Goal: Task Accomplishment & Management: Use online tool/utility

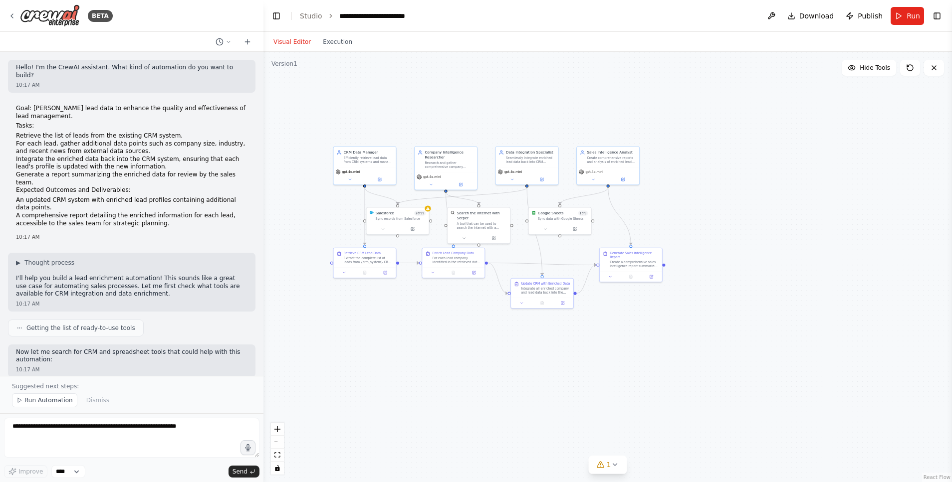
scroll to position [768, 0]
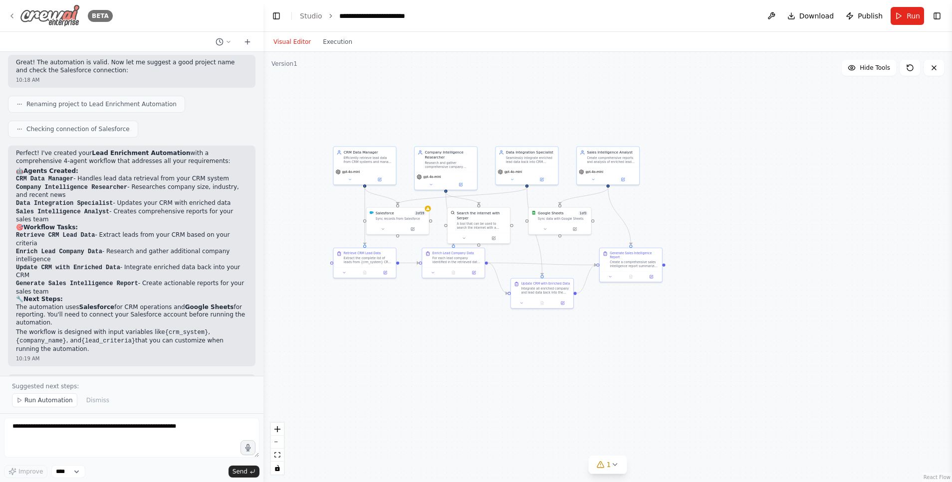
click at [14, 14] on icon at bounding box center [12, 16] width 8 height 8
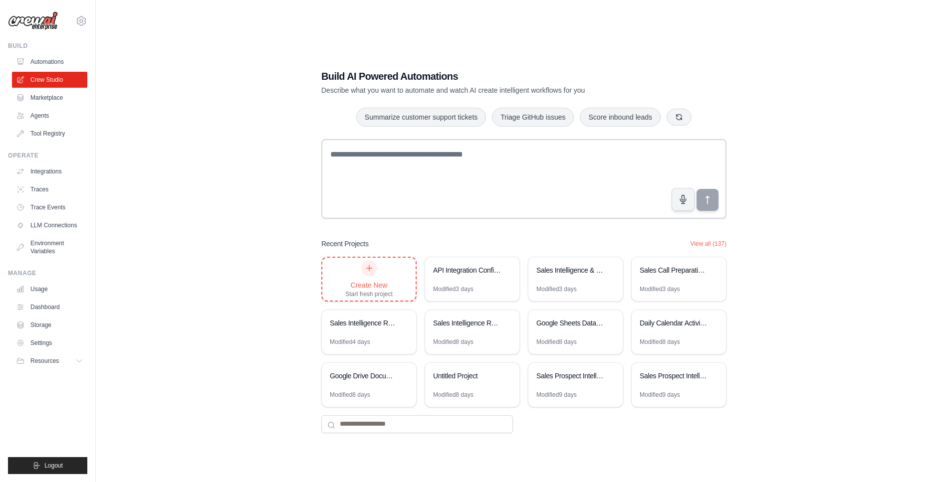
click at [366, 267] on icon at bounding box center [369, 268] width 8 height 8
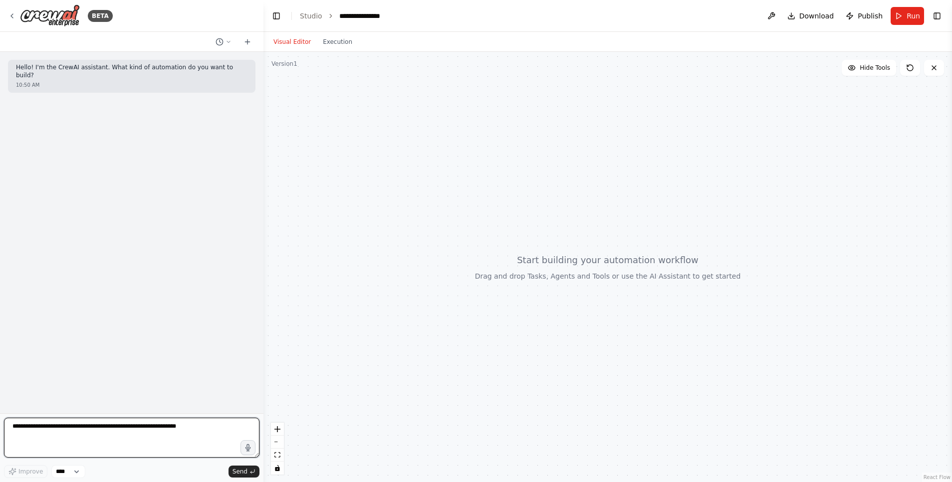
click at [162, 432] on textarea at bounding box center [131, 438] width 255 height 40
click at [251, 446] on icon "button" at bounding box center [248, 448] width 8 height 8
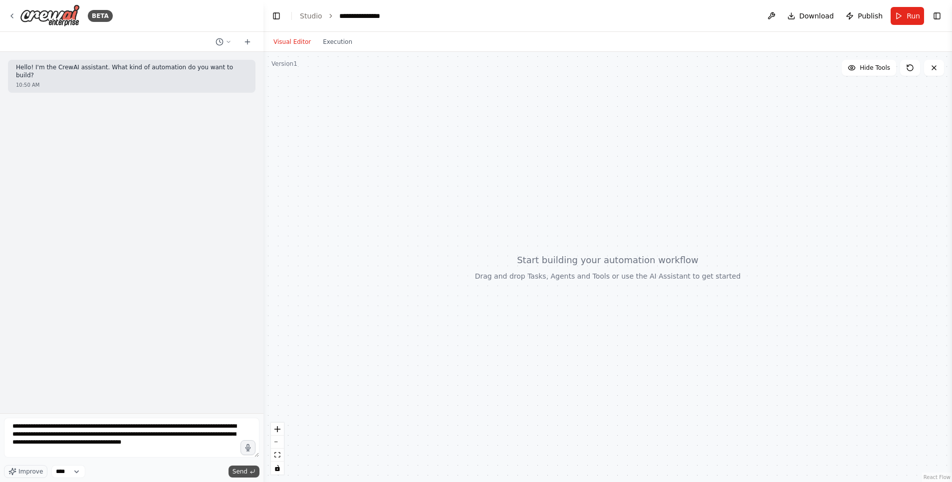
click at [245, 469] on span "Send" at bounding box center [239, 472] width 15 height 8
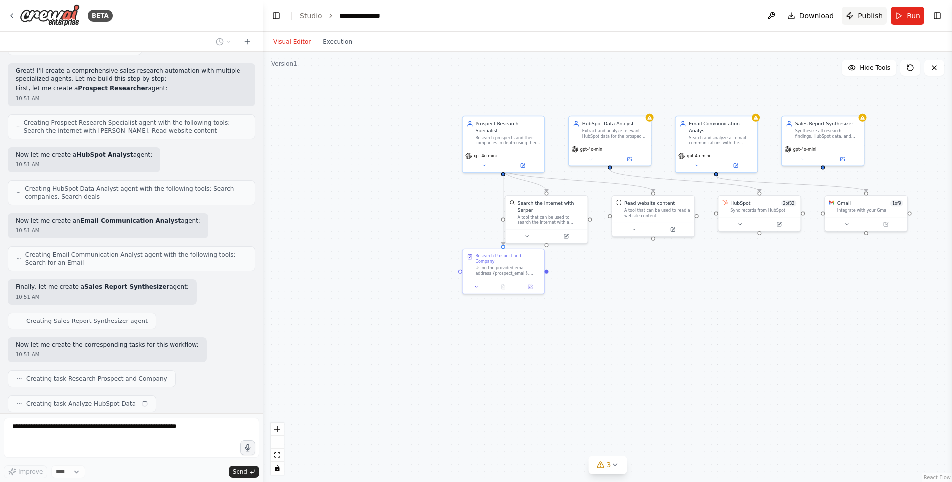
scroll to position [362, 0]
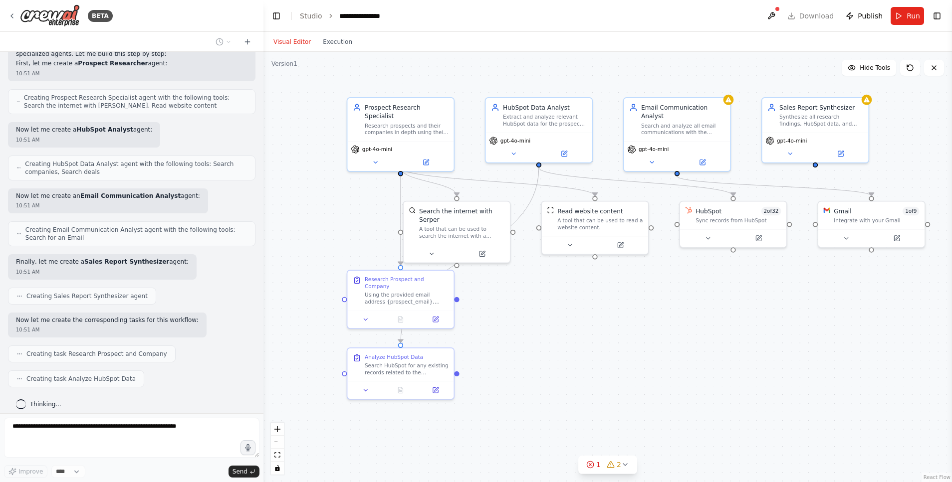
drag, startPoint x: 668, startPoint y: 356, endPoint x: 639, endPoint y: 345, distance: 31.6
click at [639, 345] on div ".deletable-edge-delete-btn { width: 20px; height: 20px; border: 0px solid #ffff…" at bounding box center [607, 267] width 688 height 431
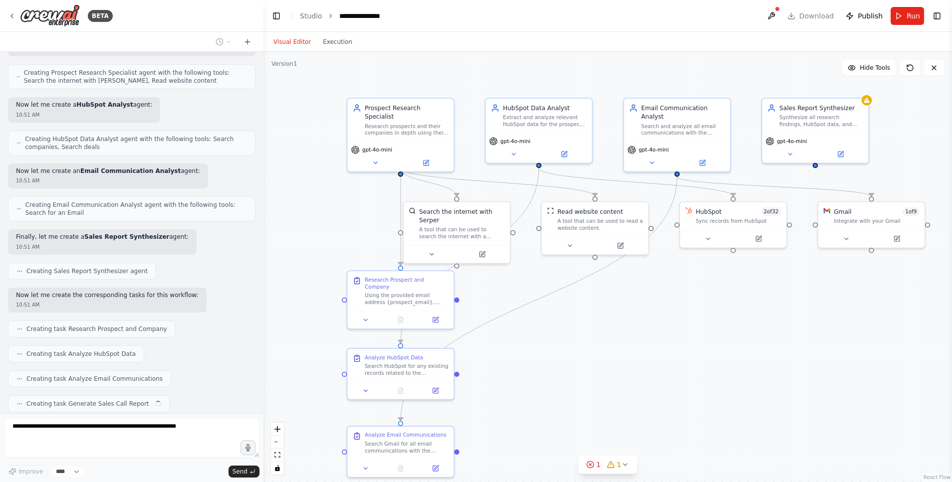
scroll to position [412, 0]
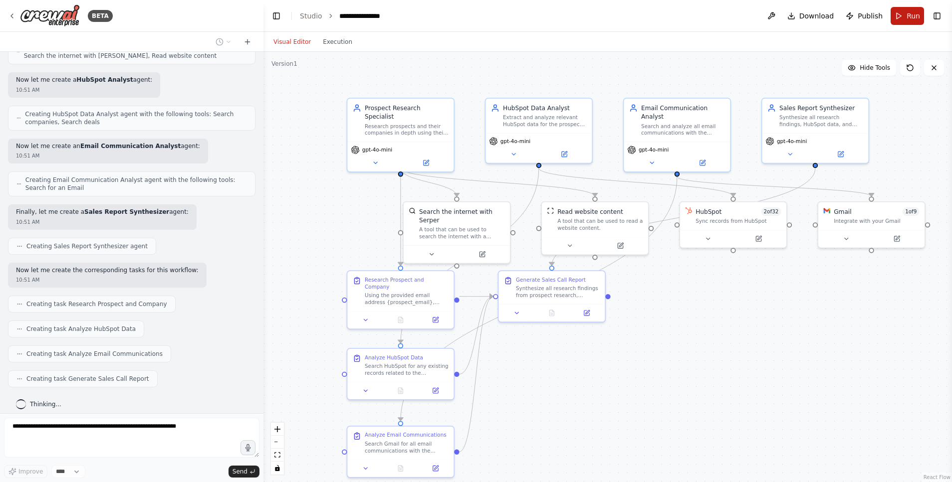
click at [902, 15] on button "Run" at bounding box center [907, 16] width 33 height 18
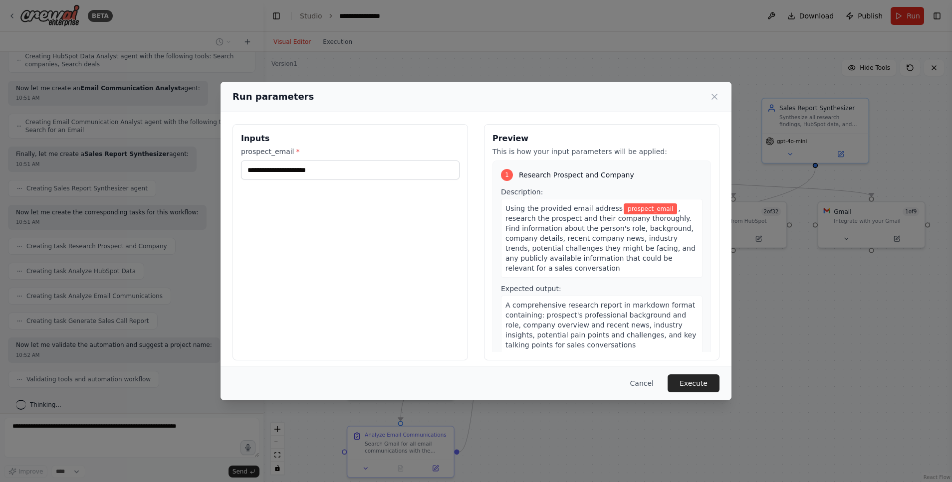
scroll to position [494, 0]
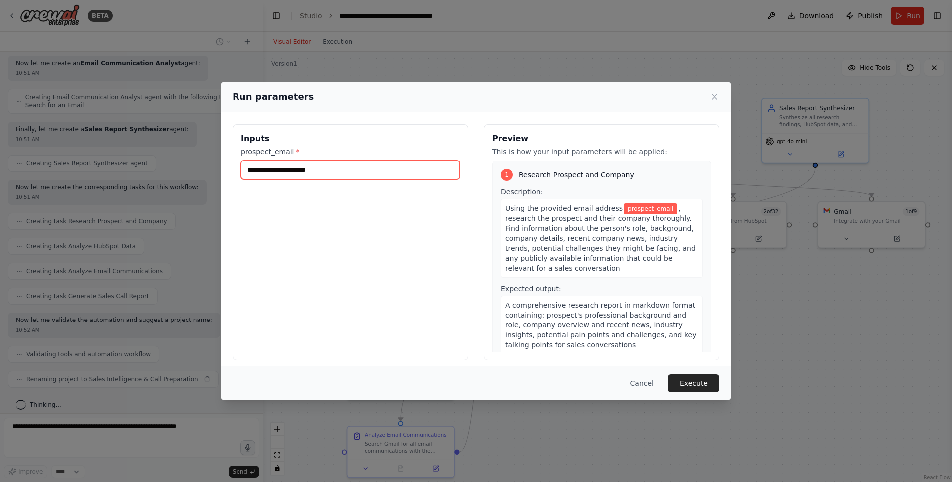
click at [379, 174] on input "prospect_email *" at bounding box center [350, 170] width 219 height 19
paste input "**********"
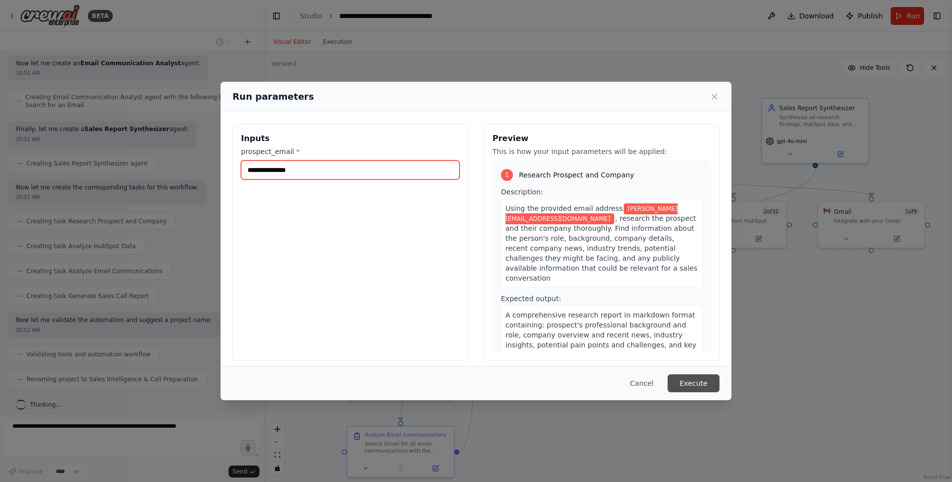
type input "**********"
click at [690, 381] on button "Execute" at bounding box center [694, 384] width 52 height 18
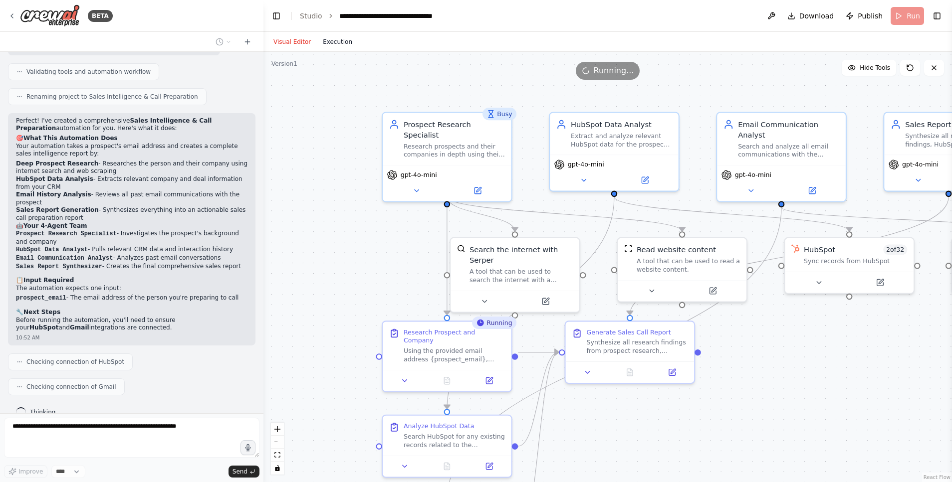
scroll to position [785, 0]
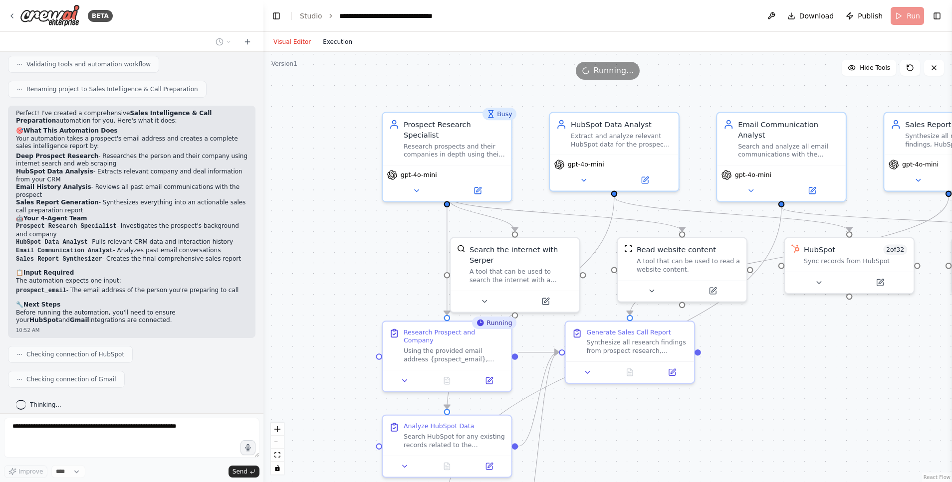
click at [336, 39] on button "Execution" at bounding box center [337, 42] width 41 height 12
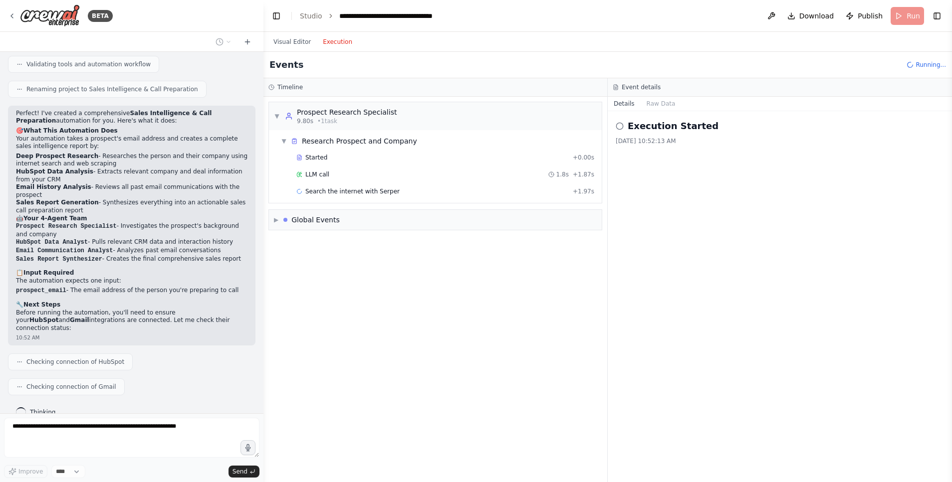
click at [330, 172] on div "LLM call 1.8s + 1.87s" at bounding box center [445, 175] width 298 height 8
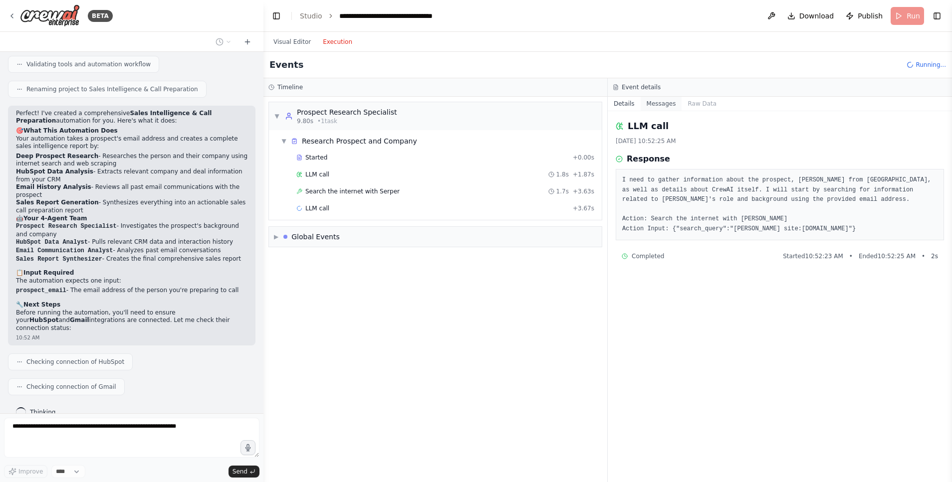
click at [658, 100] on button "Messages" at bounding box center [661, 104] width 41 height 14
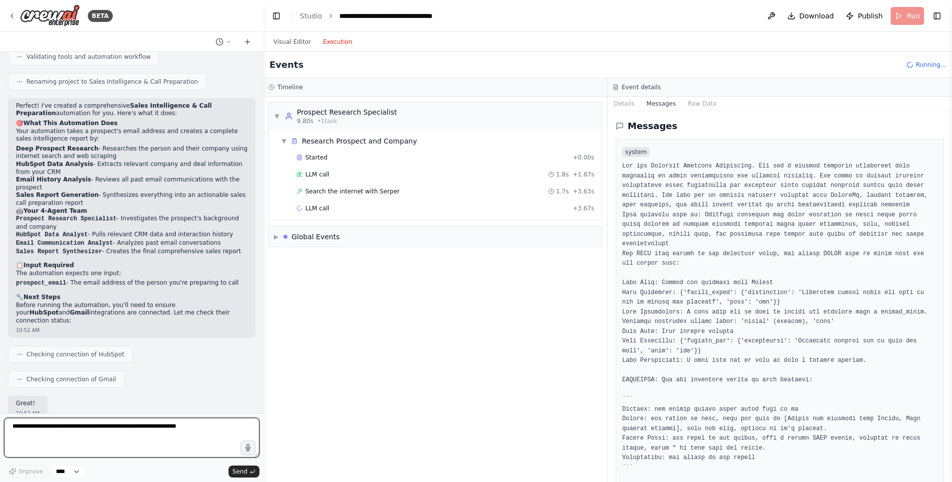
scroll to position [830, 0]
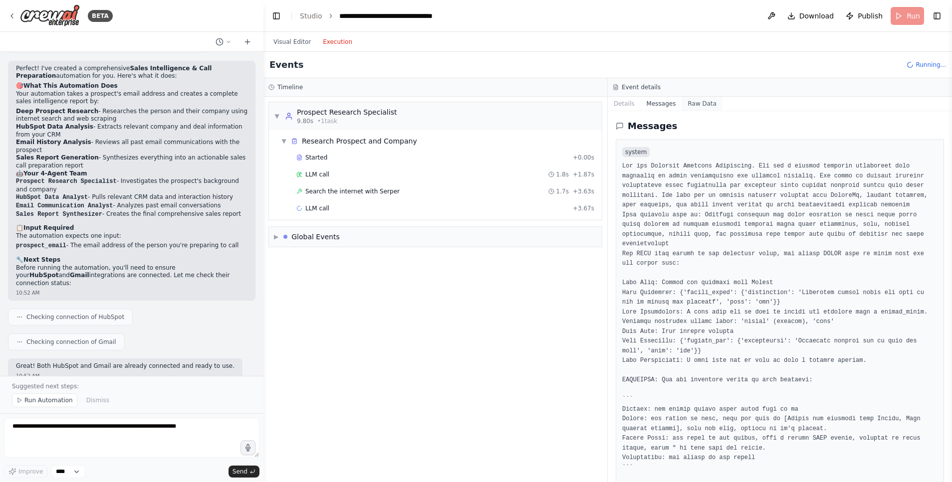
click at [694, 109] on button "Raw Data" at bounding box center [702, 104] width 41 height 14
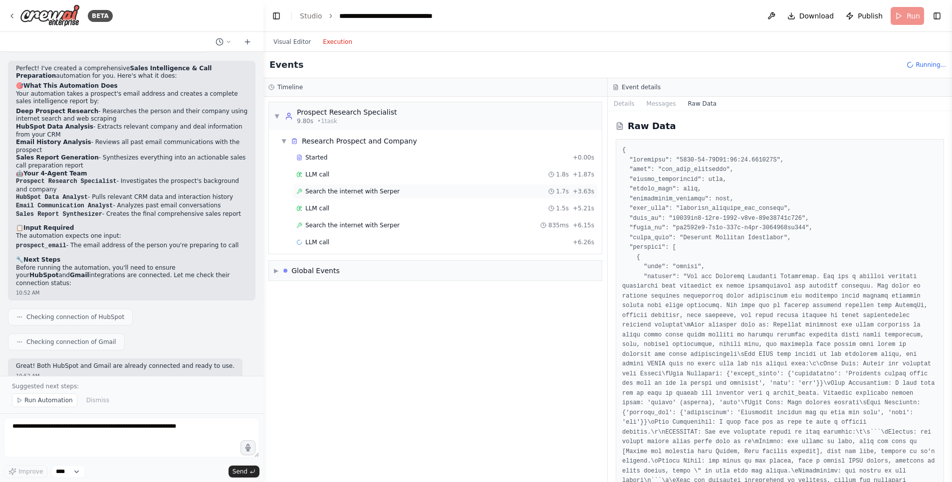
click at [355, 194] on span "Search the internet with Serper" at bounding box center [352, 192] width 94 height 8
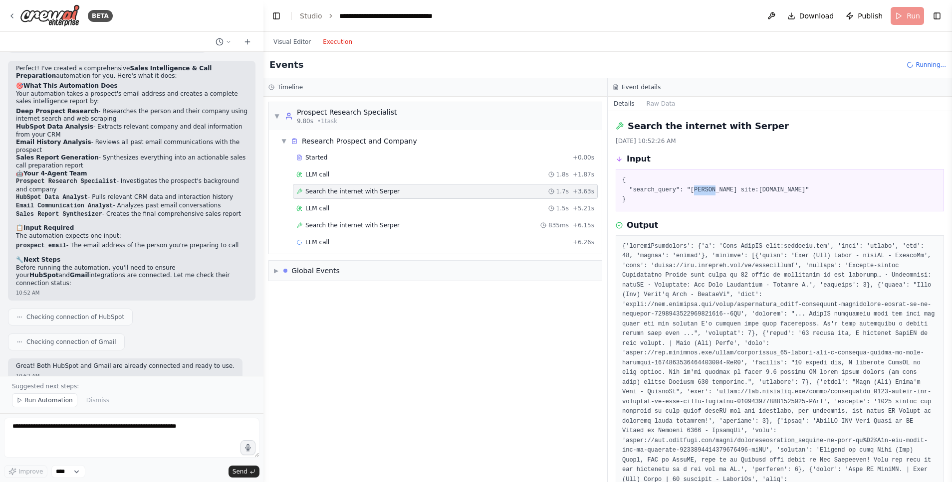
drag, startPoint x: 692, startPoint y: 190, endPoint x: 718, endPoint y: 187, distance: 25.7
click at [718, 187] on pre "{ "search_query": "Joao CrewAI site:linkedin.com" }" at bounding box center [779, 190] width 315 height 29
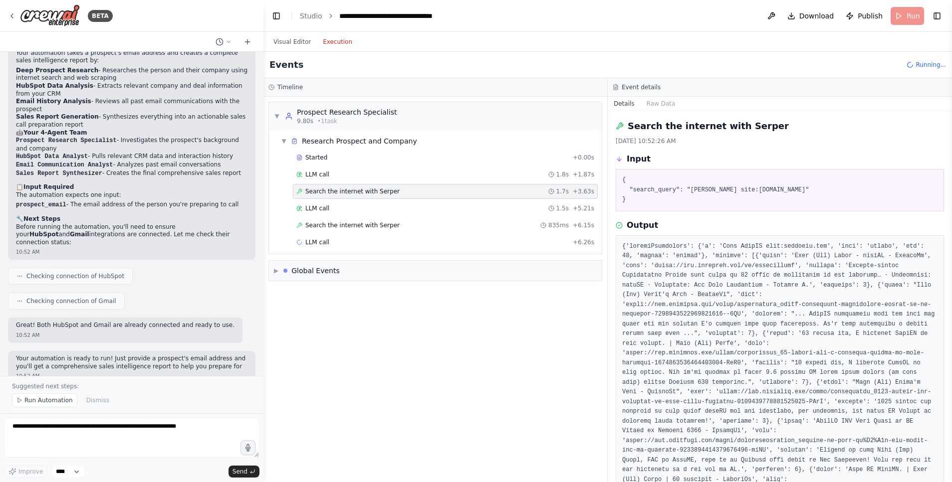
drag, startPoint x: 747, startPoint y: 183, endPoint x: 776, endPoint y: 183, distance: 29.4
click at [776, 183] on pre "{ "search_query": "Joao CrewAI site:linkedin.com" }" at bounding box center [779, 190] width 315 height 29
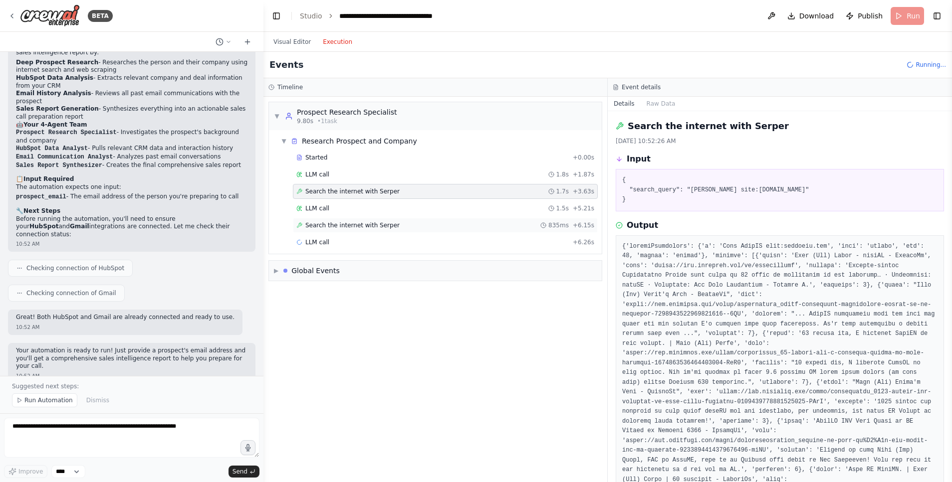
click at [377, 225] on span "Search the internet with Serper" at bounding box center [352, 226] width 94 height 8
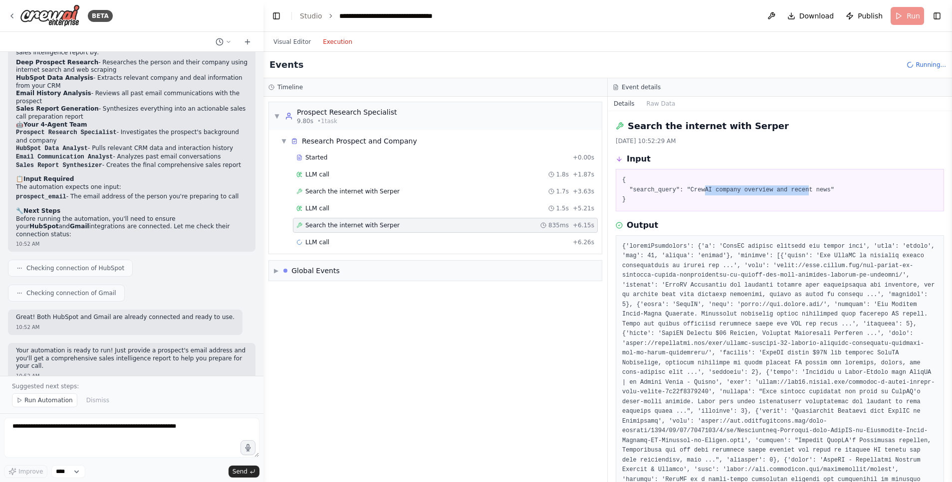
drag, startPoint x: 705, startPoint y: 186, endPoint x: 808, endPoint y: 193, distance: 103.0
click at [808, 193] on pre "{ "search_query": "CrewAI company overview and recent news" }" at bounding box center [779, 190] width 315 height 29
click at [292, 39] on button "Visual Editor" at bounding box center [291, 42] width 49 height 12
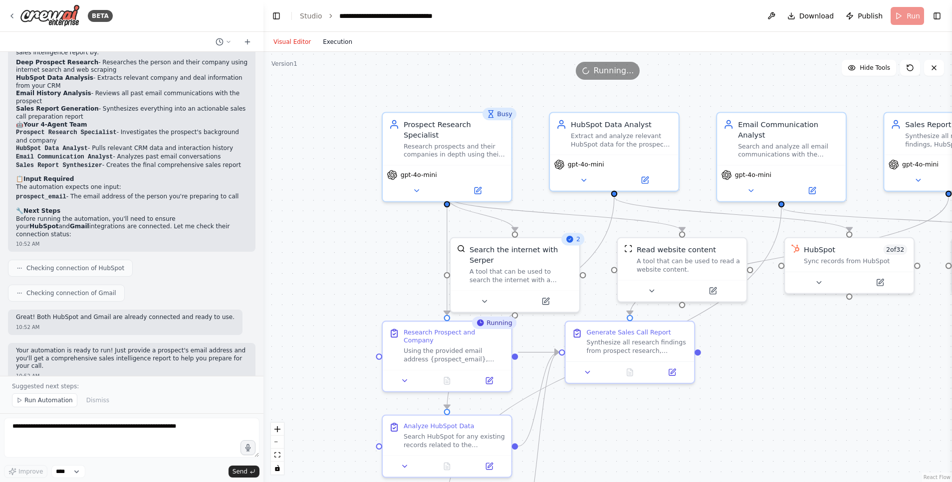
click at [332, 42] on button "Execution" at bounding box center [337, 42] width 41 height 12
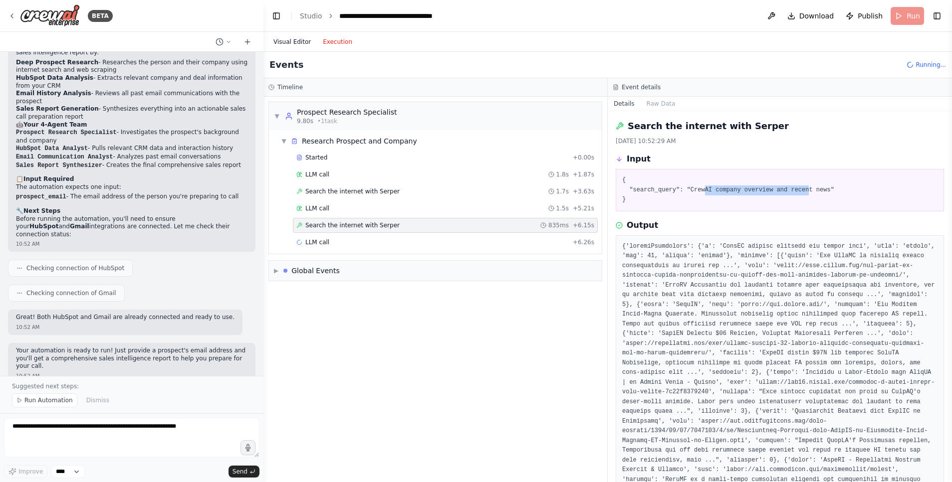
click at [296, 44] on button "Visual Editor" at bounding box center [291, 42] width 49 height 12
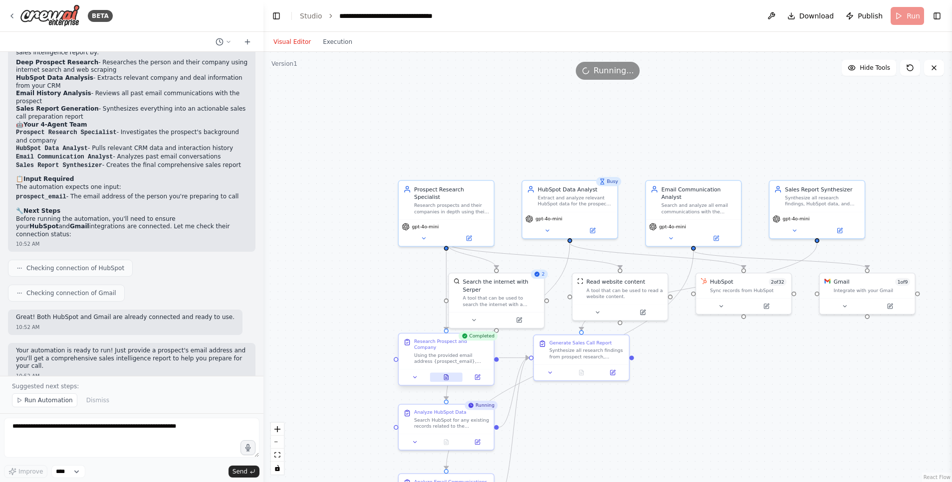
click at [444, 375] on icon at bounding box center [446, 377] width 4 height 5
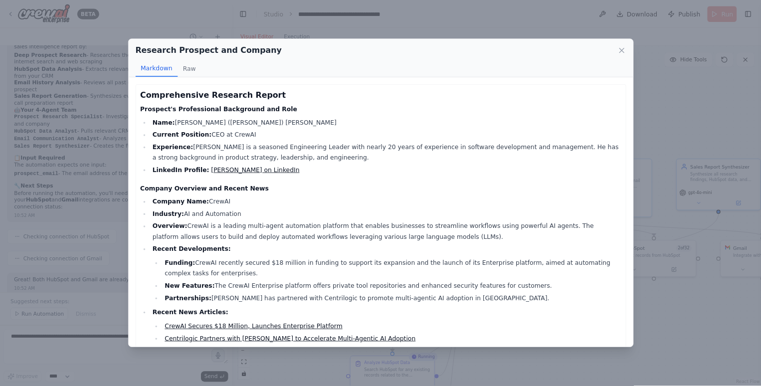
scroll to position [878, 0]
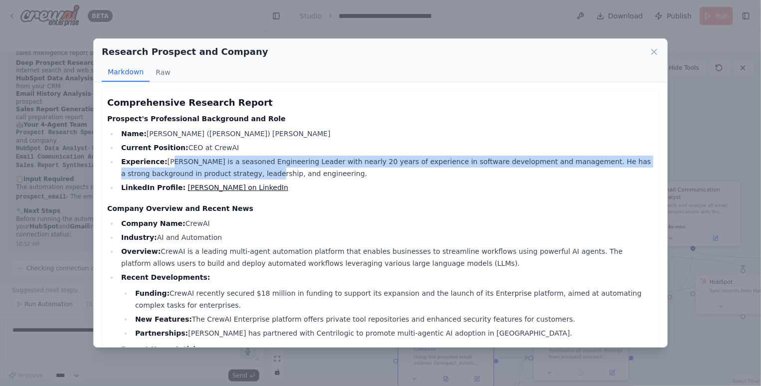
drag, startPoint x: 168, startPoint y: 164, endPoint x: 218, endPoint y: 168, distance: 50.0
click at [218, 168] on li "Experience: João is a seasoned Engineering Leader with nearly 20 years of exper…" at bounding box center [386, 168] width 536 height 24
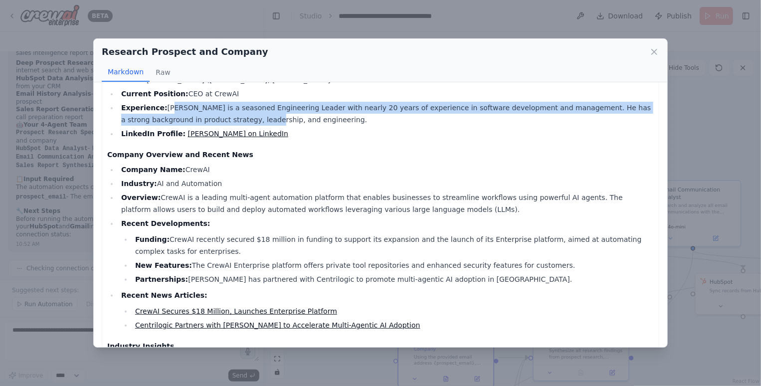
scroll to position [87, 0]
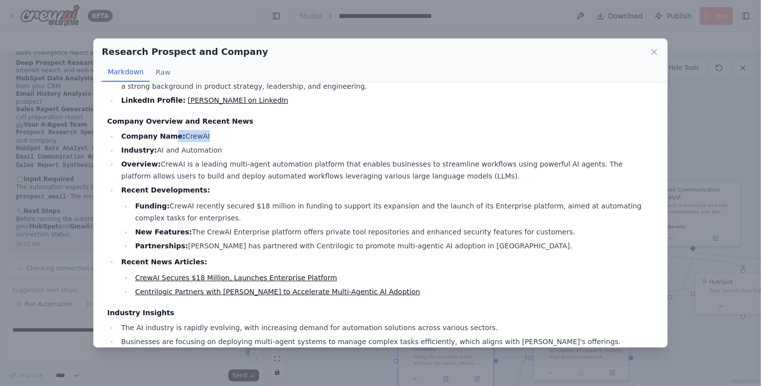
drag, startPoint x: 170, startPoint y: 140, endPoint x: 200, endPoint y: 147, distance: 30.9
click at [194, 144] on ul "Company Name: CrewAI Industry: AI and Automation Overview: CrewAI is a leading …" at bounding box center [380, 214] width 547 height 168
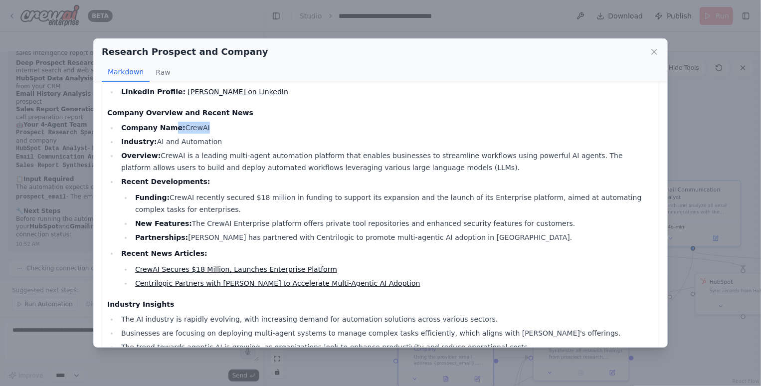
scroll to position [99, 0]
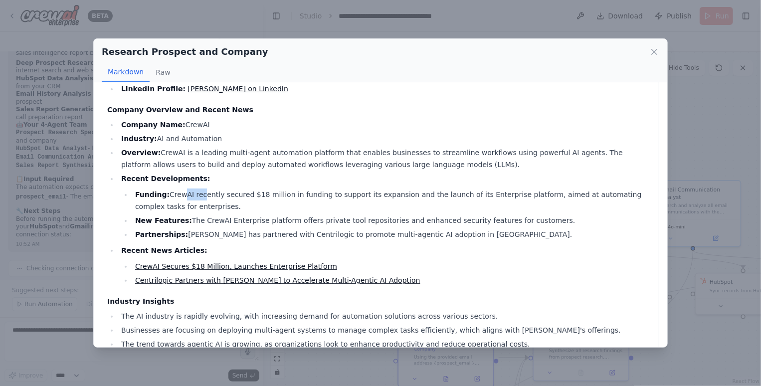
drag, startPoint x: 181, startPoint y: 193, endPoint x: 199, endPoint y: 193, distance: 18.5
click at [199, 193] on li "Funding: CrewAI recently secured $18 million in funding to support its expansio…" at bounding box center [393, 201] width 522 height 24
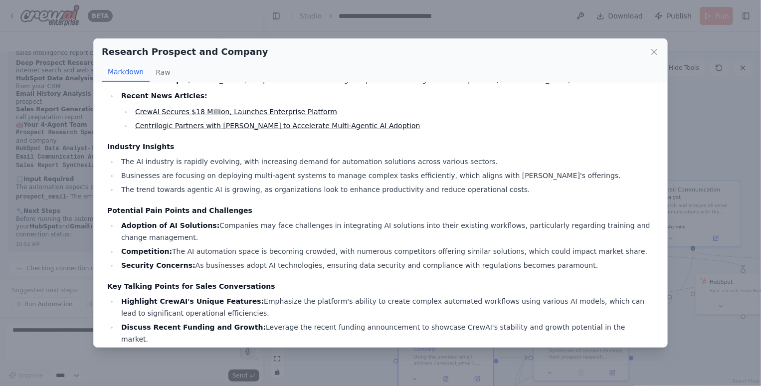
scroll to position [294, 0]
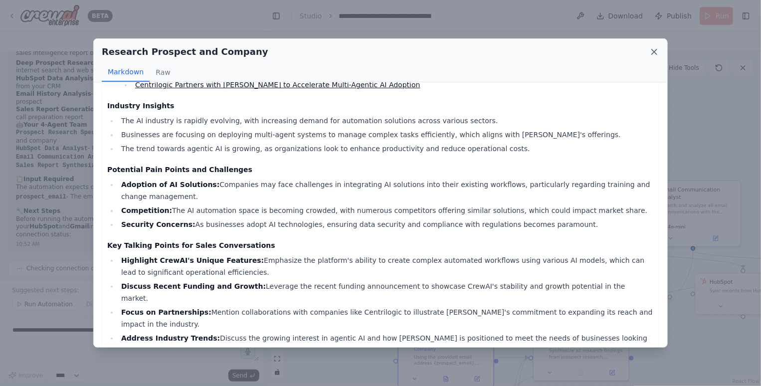
click at [652, 51] on icon at bounding box center [655, 52] width 10 height 10
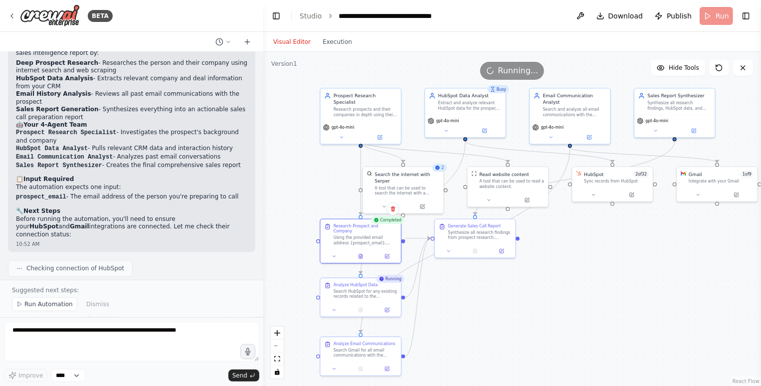
drag, startPoint x: 609, startPoint y: 171, endPoint x: 509, endPoint y: 60, distance: 149.1
click at [509, 60] on div ".deletable-edge-delete-btn { width: 20px; height: 20px; border: 0px solid #ffff…" at bounding box center [512, 219] width 498 height 334
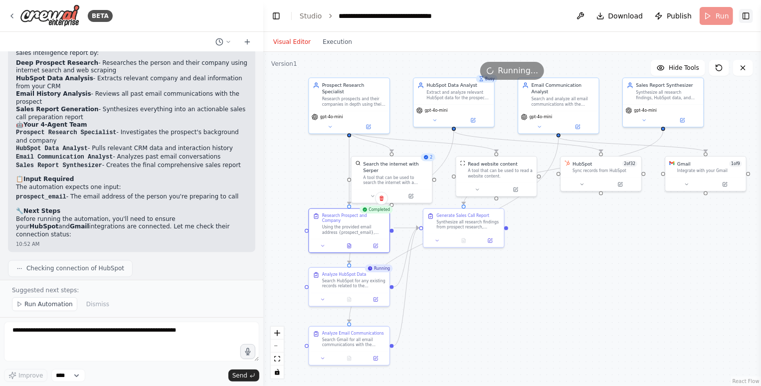
click at [746, 12] on button "Toggle Right Sidebar" at bounding box center [746, 16] width 14 height 14
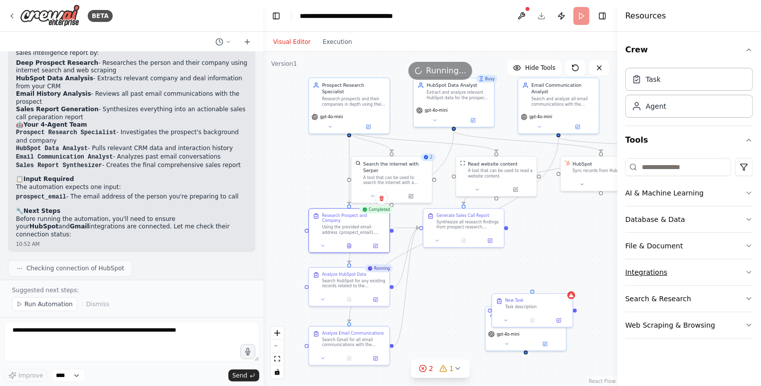
click at [663, 266] on button "Integrations" at bounding box center [690, 272] width 128 height 26
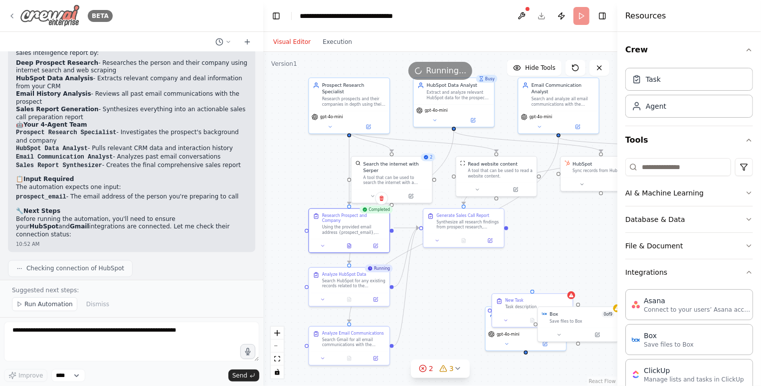
click at [9, 18] on icon at bounding box center [12, 16] width 8 height 8
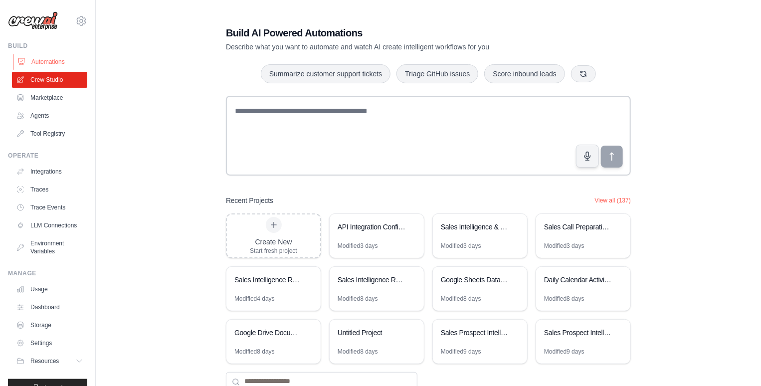
click at [28, 58] on link "Automations" at bounding box center [50, 62] width 75 height 16
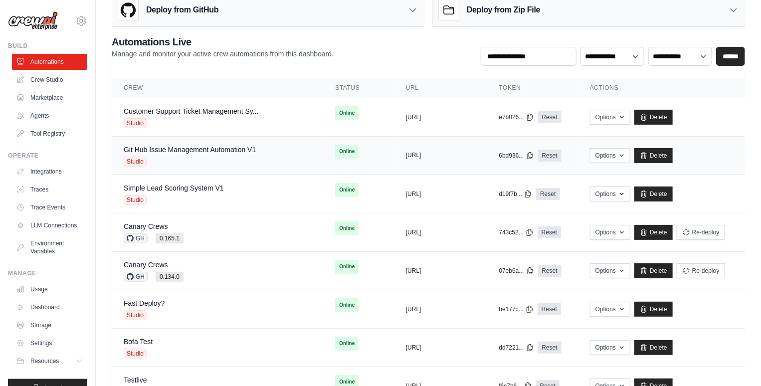
scroll to position [24, 0]
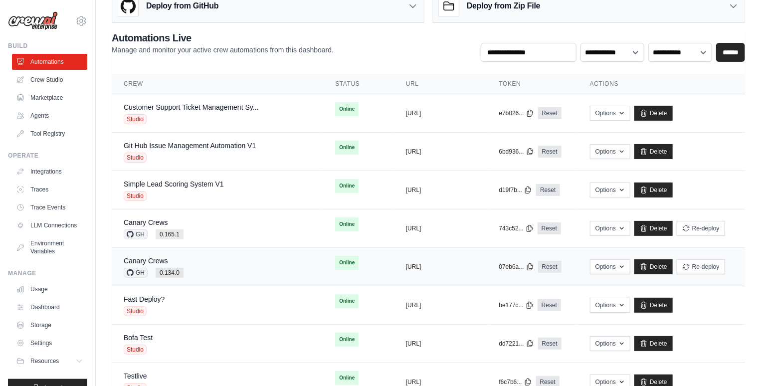
click at [474, 260] on td "copied [URL]" at bounding box center [440, 267] width 93 height 38
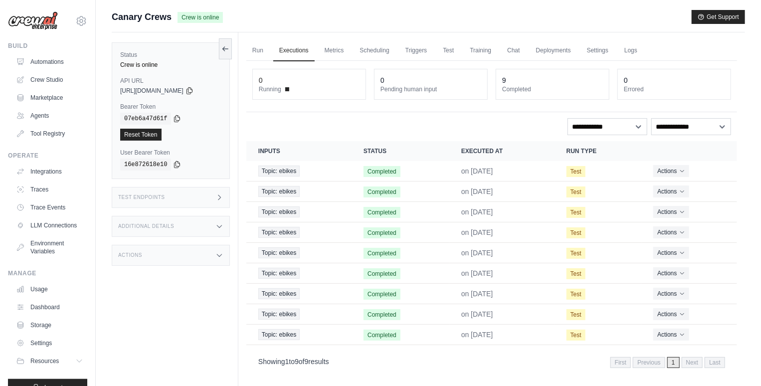
click at [203, 200] on div "Test Endpoints" at bounding box center [171, 197] width 118 height 21
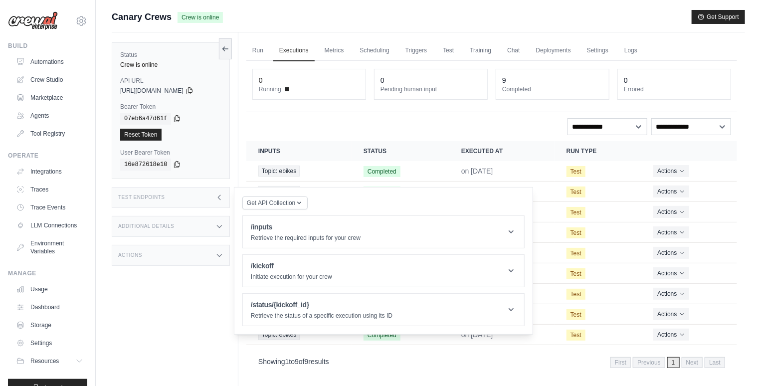
click at [155, 205] on div "Test Endpoints" at bounding box center [171, 197] width 118 height 21
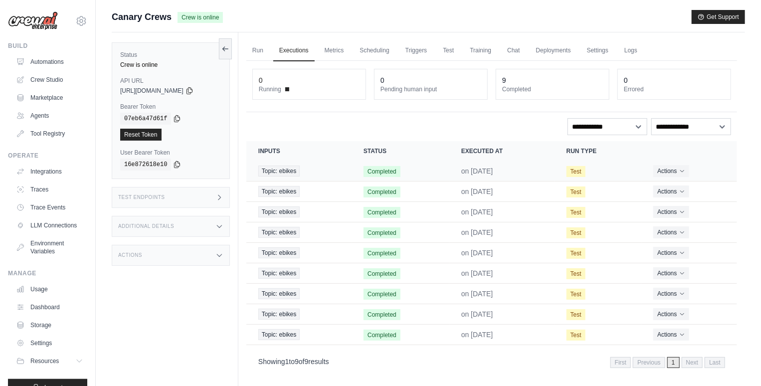
click at [339, 166] on td "Topic: ebikes" at bounding box center [298, 171] width 105 height 20
click at [290, 172] on span "Topic: ebikes" at bounding box center [278, 171] width 41 height 11
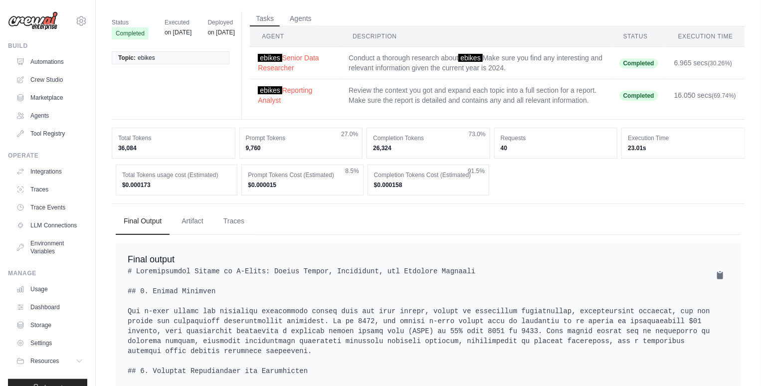
scroll to position [33, 0]
click at [232, 220] on button "Traces" at bounding box center [234, 220] width 37 height 27
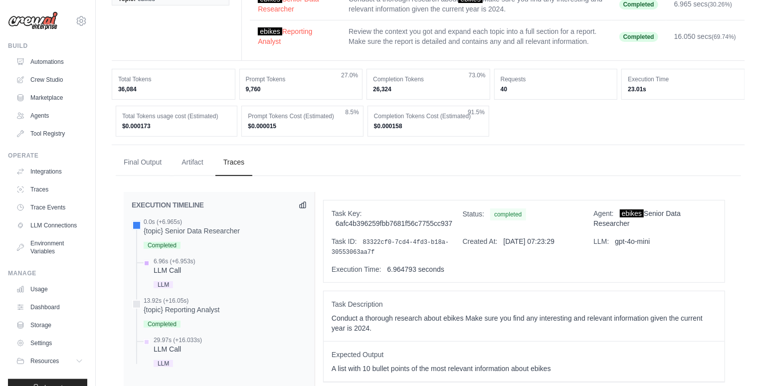
scroll to position [0, 0]
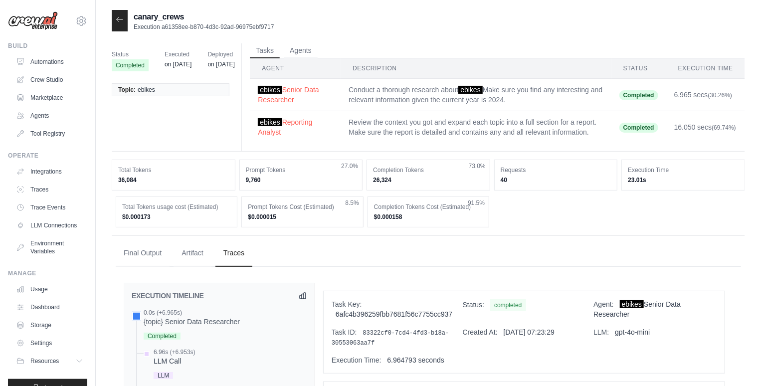
click at [120, 23] on icon at bounding box center [120, 19] width 8 height 8
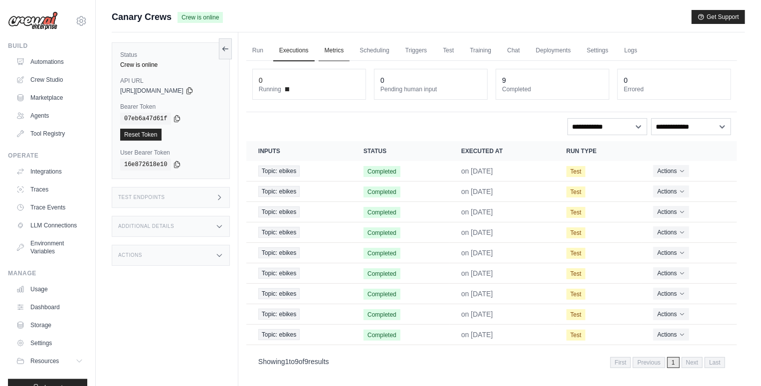
click at [327, 50] on link "Metrics" at bounding box center [334, 50] width 31 height 21
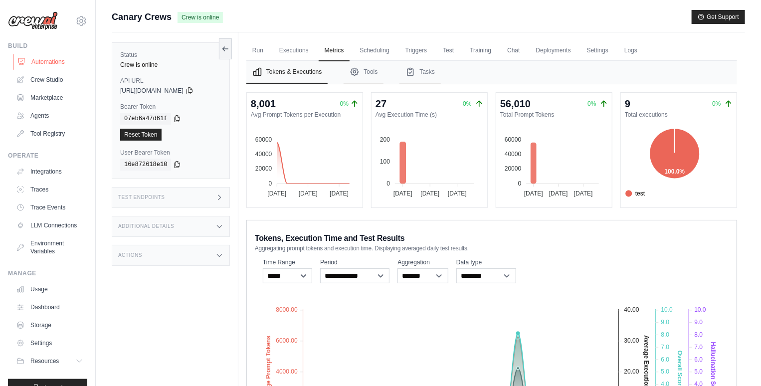
click at [68, 59] on link "Automations" at bounding box center [50, 62] width 75 height 16
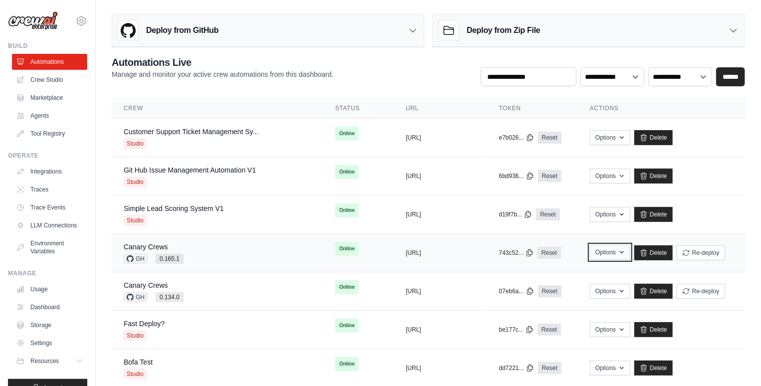
click at [600, 251] on button "Options" at bounding box center [610, 252] width 40 height 15
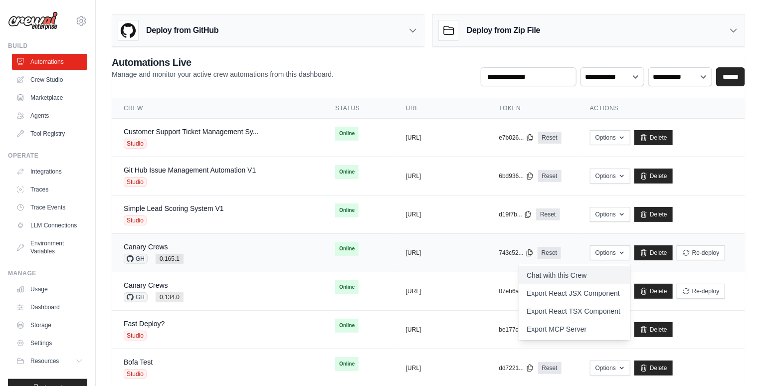
click at [579, 274] on link "Chat with this Crew" at bounding box center [575, 275] width 112 height 18
click at [59, 83] on link "Crew Studio" at bounding box center [50, 80] width 75 height 16
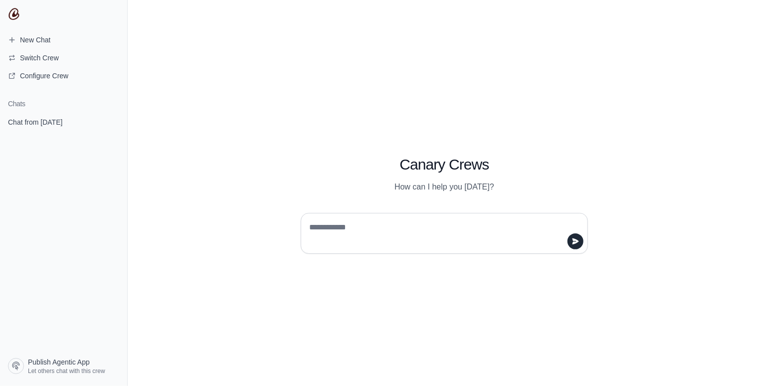
click at [392, 239] on textarea at bounding box center [441, 234] width 268 height 28
type textarea "**"
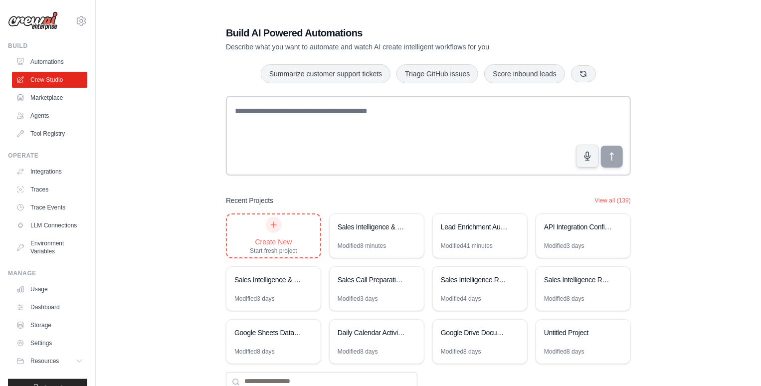
click at [265, 248] on div "Start fresh project" at bounding box center [273, 251] width 47 height 8
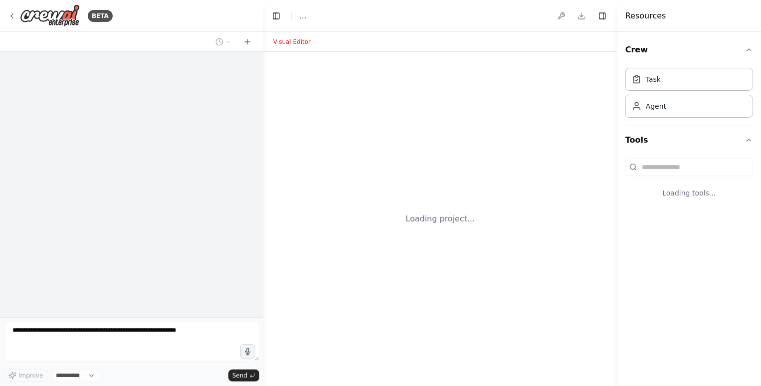
select select "****"
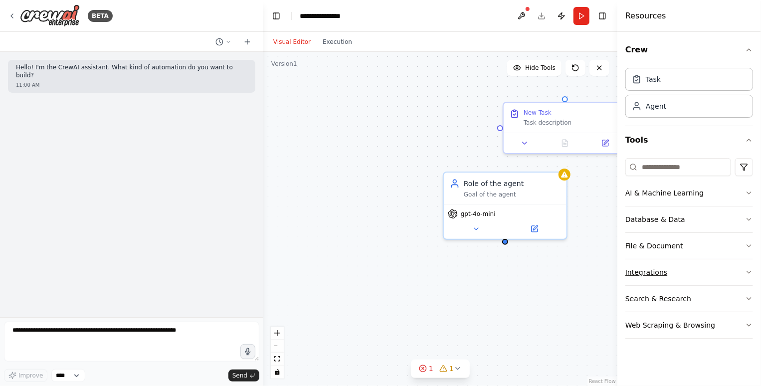
click at [661, 269] on button "Integrations" at bounding box center [690, 272] width 128 height 26
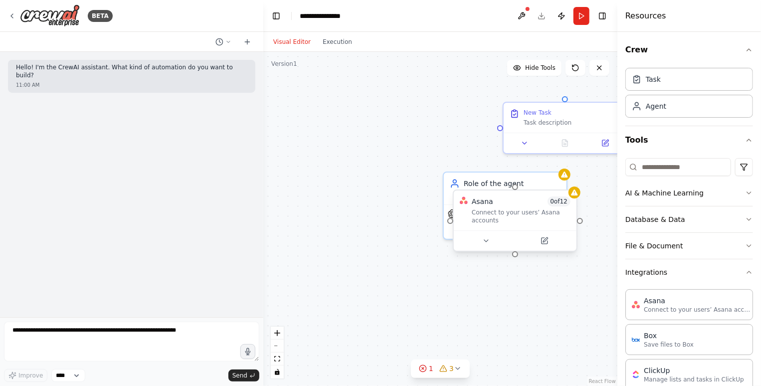
click at [493, 217] on div "Connect to your users’ Asana accounts" at bounding box center [521, 217] width 99 height 16
click at [571, 183] on icon at bounding box center [569, 181] width 6 height 6
click at [536, 180] on button "Confirm" at bounding box center [540, 181] width 35 height 12
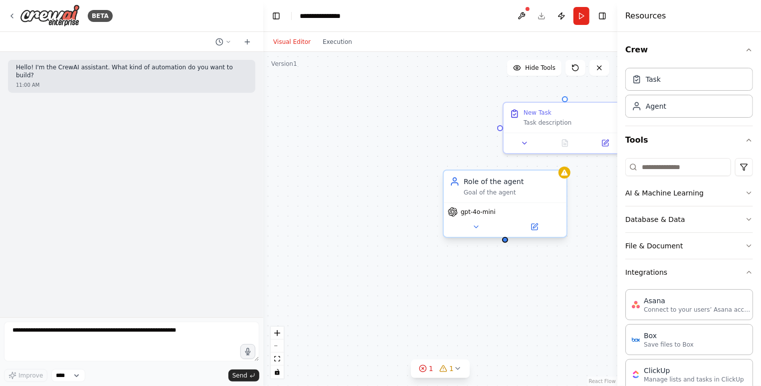
click at [536, 177] on div "Role of the agent" at bounding box center [512, 182] width 97 height 10
click at [559, 162] on icon at bounding box center [559, 160] width 4 height 5
click at [537, 160] on button "Confirm" at bounding box center [530, 161] width 35 height 12
click at [566, 122] on div "Task description" at bounding box center [572, 121] width 97 height 8
click at [602, 15] on button "Toggle Right Sidebar" at bounding box center [603, 16] width 14 height 14
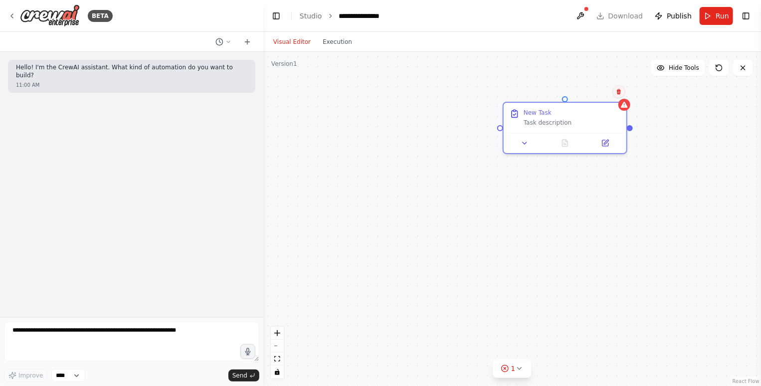
click at [623, 95] on button at bounding box center [619, 91] width 13 height 13
click at [594, 100] on div "New Task Task description" at bounding box center [565, 126] width 125 height 52
click at [594, 91] on button "Confirm" at bounding box center [590, 92] width 35 height 12
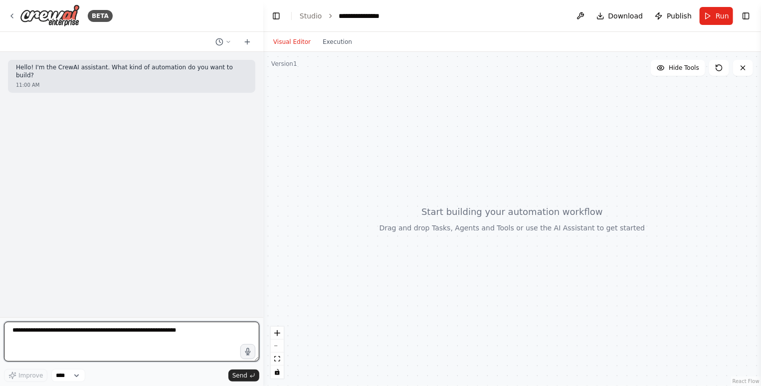
click at [145, 336] on textarea at bounding box center [131, 342] width 255 height 40
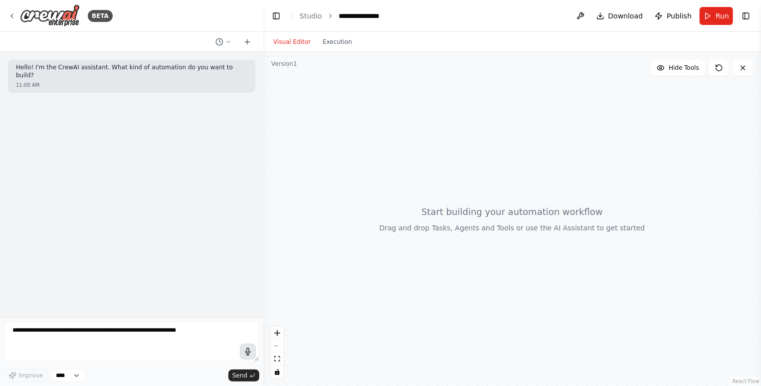
click at [250, 351] on icon "button" at bounding box center [247, 351] width 5 height 7
click at [250, 351] on circle "button" at bounding box center [247, 351] width 7 height 7
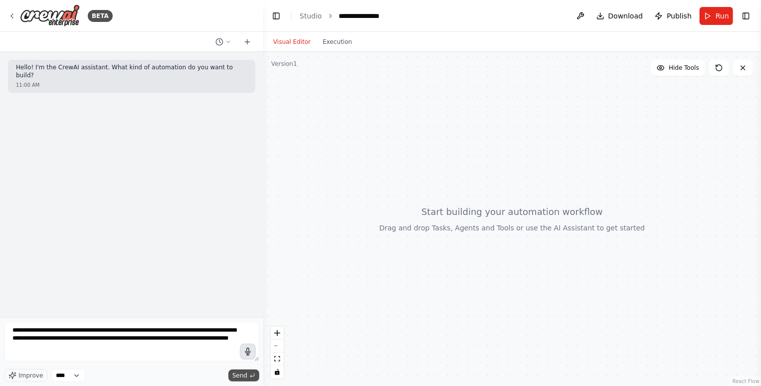
click at [243, 374] on span "Send" at bounding box center [239, 376] width 15 height 8
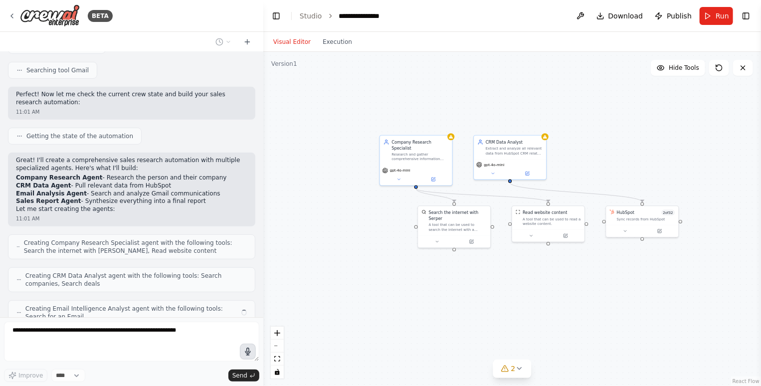
scroll to position [280, 0]
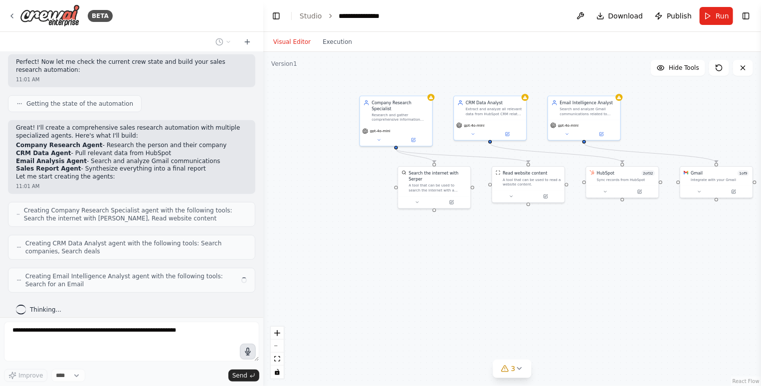
drag, startPoint x: 481, startPoint y: 273, endPoint x: 456, endPoint y: 226, distance: 53.6
click at [456, 226] on div ".deletable-edge-delete-btn { width: 20px; height: 20px; border: 0px solid #ffff…" at bounding box center [512, 219] width 498 height 334
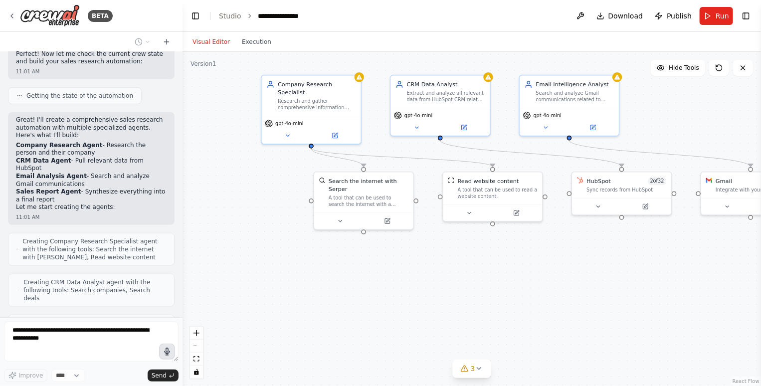
drag, startPoint x: 261, startPoint y: 145, endPoint x: 182, endPoint y: 152, distance: 79.6
click at [182, 152] on div "BETA Hello! I'm the CrewAI assistant. What kind of automation do you want to bu…" at bounding box center [380, 193] width 761 height 386
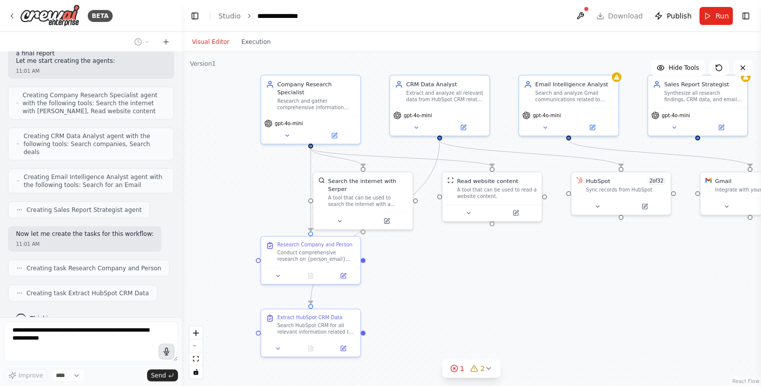
scroll to position [490, 0]
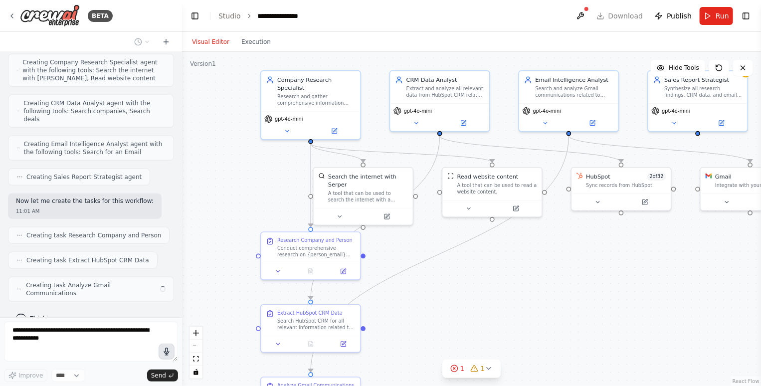
drag, startPoint x: 530, startPoint y: 277, endPoint x: 517, endPoint y: 258, distance: 23.0
click at [517, 258] on div ".deletable-edge-delete-btn { width: 20px; height: 20px; border: 0px solid #ffff…" at bounding box center [471, 219] width 579 height 334
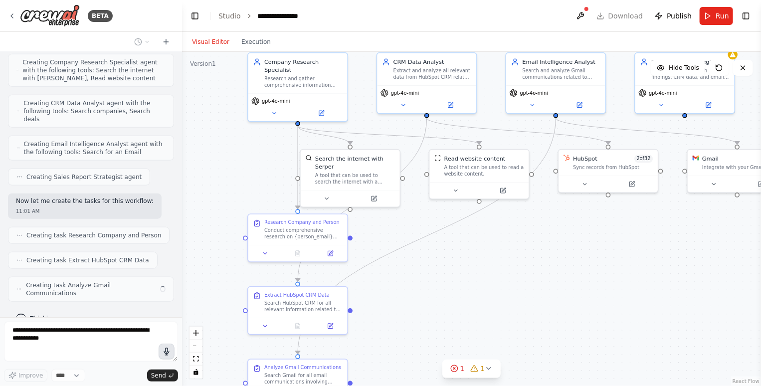
scroll to position [482, 0]
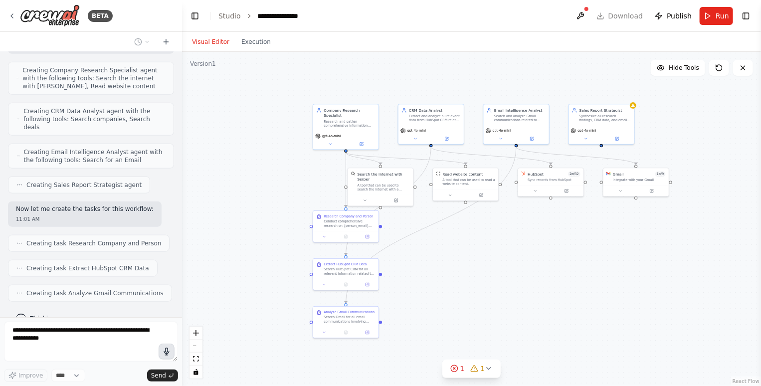
drag, startPoint x: 517, startPoint y: 258, endPoint x: 485, endPoint y: 238, distance: 37.9
click at [485, 238] on div ".deletable-edge-delete-btn { width: 20px; height: 20px; border: 0px solid #ffff…" at bounding box center [471, 219] width 579 height 334
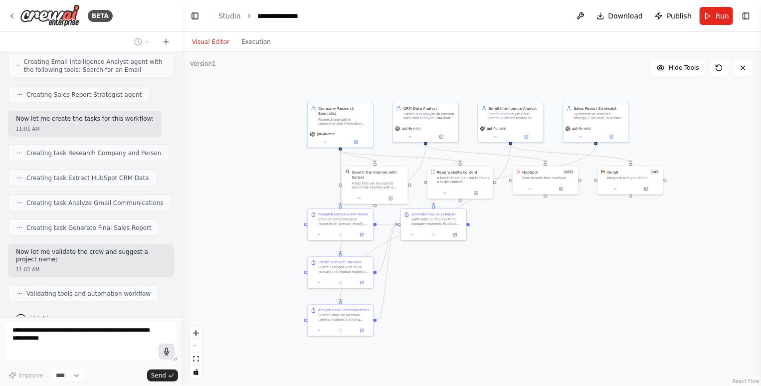
scroll to position [606, 0]
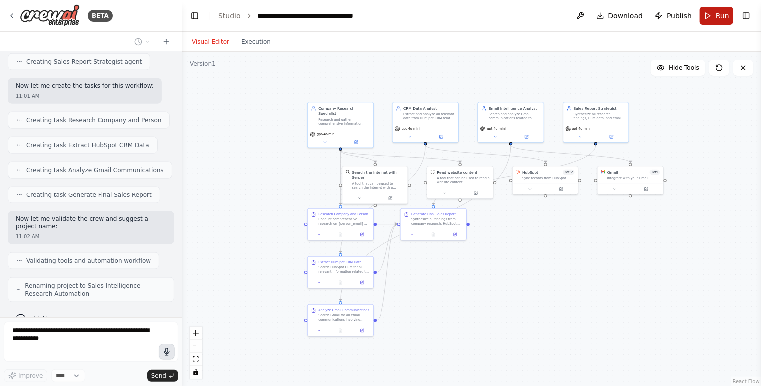
click at [711, 13] on button "Run" at bounding box center [716, 16] width 33 height 18
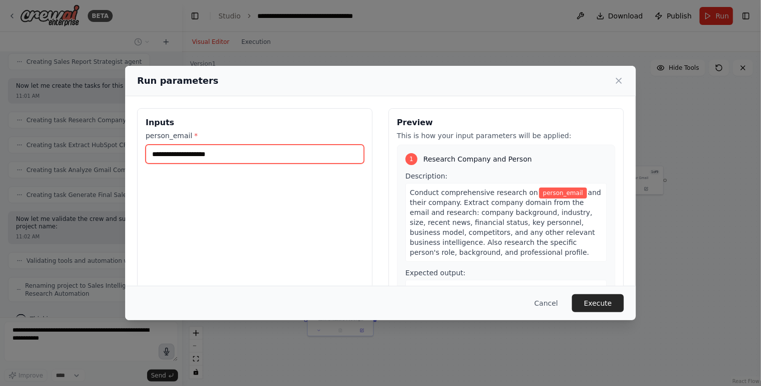
click at [302, 154] on input "person_email *" at bounding box center [255, 154] width 219 height 19
paste input "**********"
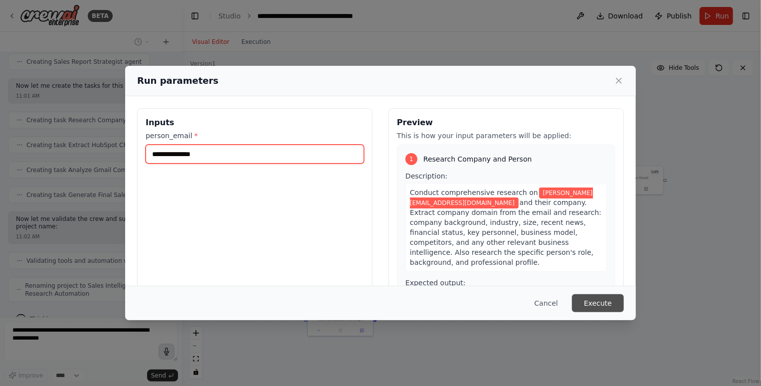
type input "**********"
click at [590, 311] on button "Execute" at bounding box center [598, 303] width 52 height 18
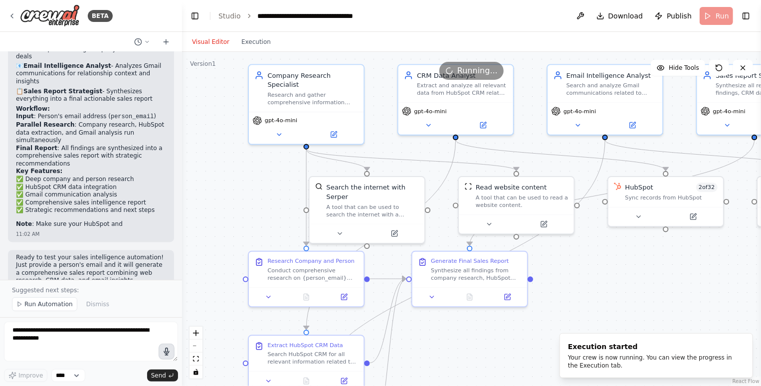
drag, startPoint x: 387, startPoint y: 95, endPoint x: 394, endPoint y: 106, distance: 13.7
click at [394, 106] on div ".deletable-edge-delete-btn { width: 20px; height: 20px; border: 0px solid #ffff…" at bounding box center [471, 219] width 579 height 334
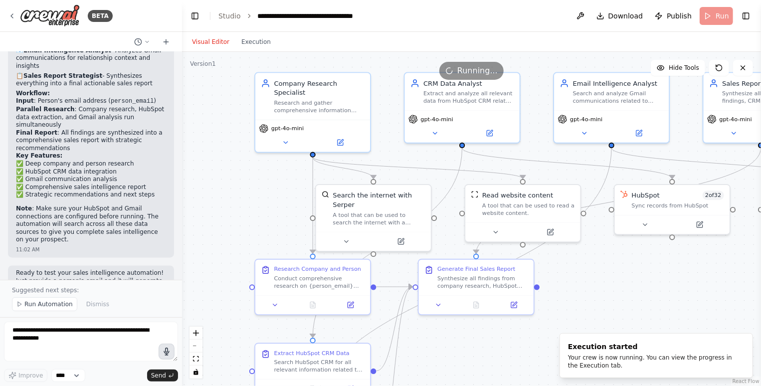
scroll to position [964, 0]
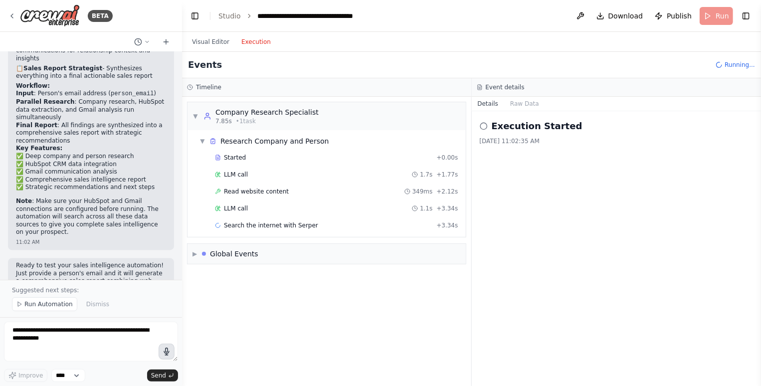
click at [257, 44] on button "Execution" at bounding box center [255, 42] width 41 height 12
click at [311, 175] on div "LLM call 1.7s + 1.77s" at bounding box center [336, 175] width 243 height 8
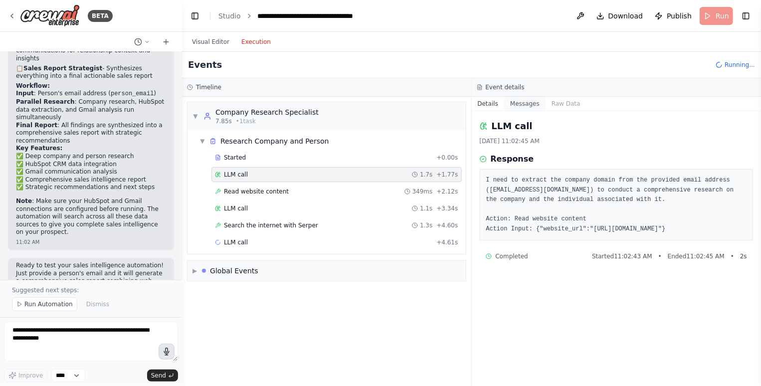
click at [527, 105] on button "Messages" at bounding box center [524, 104] width 41 height 14
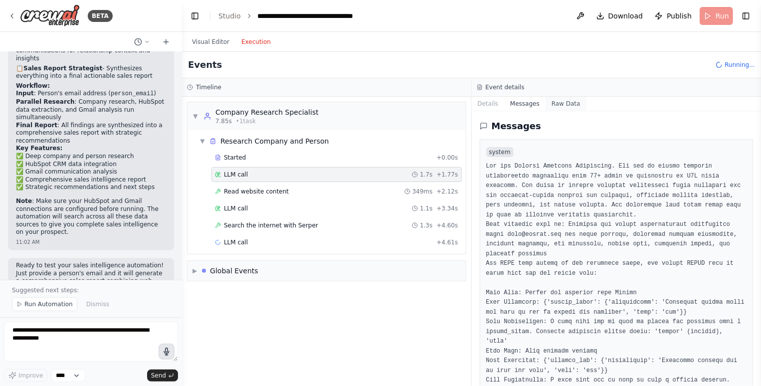
click at [560, 103] on button "Raw Data" at bounding box center [566, 104] width 41 height 14
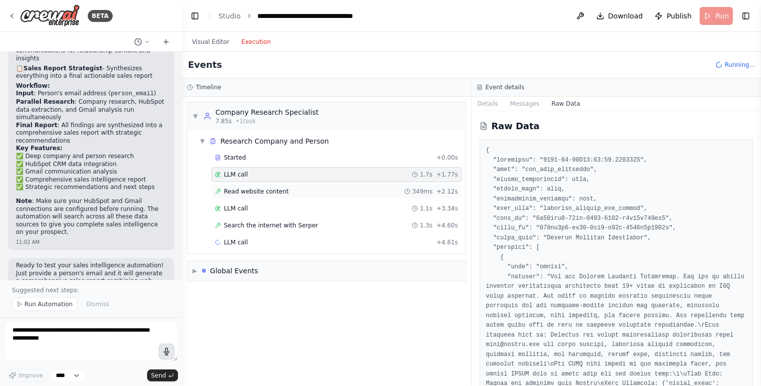
click at [361, 193] on div "Read website content 349ms + 2.12s" at bounding box center [336, 192] width 243 height 8
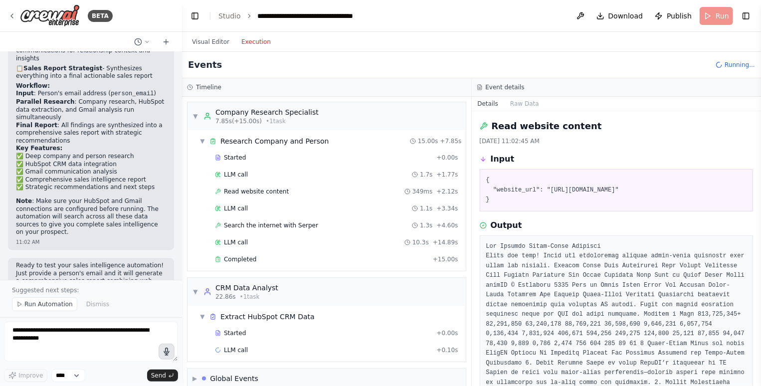
drag, startPoint x: 518, startPoint y: 197, endPoint x: 525, endPoint y: 197, distance: 7.5
click at [524, 197] on pre "{ "website_url": "https://crewai.com" }" at bounding box center [616, 190] width 261 height 29
click at [246, 222] on span "Search the internet with Serper" at bounding box center [271, 226] width 94 height 8
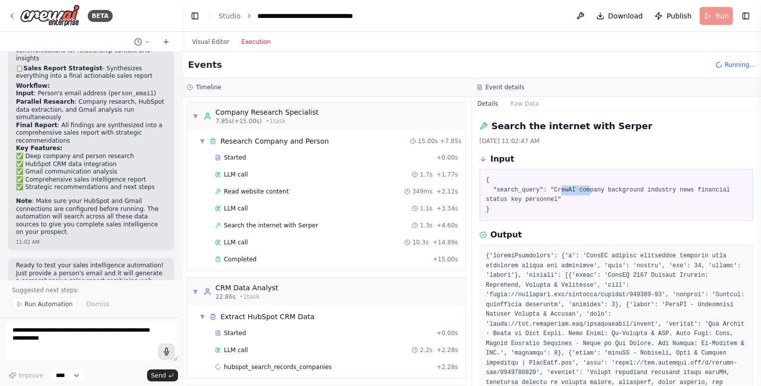
drag, startPoint x: 560, startPoint y: 190, endPoint x: 589, endPoint y: 194, distance: 29.1
click at [589, 194] on pre "{ "search_query": "CrewAI company background industry news financial status key…" at bounding box center [616, 195] width 261 height 39
click at [216, 45] on button "Visual Editor" at bounding box center [210, 42] width 49 height 12
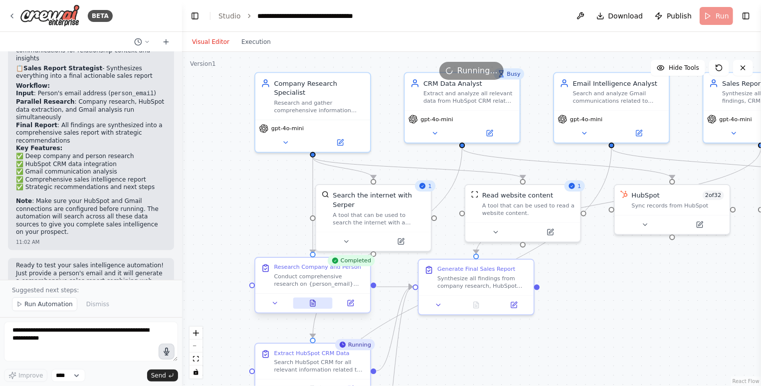
click at [313, 304] on icon at bounding box center [313, 304] width 2 height 0
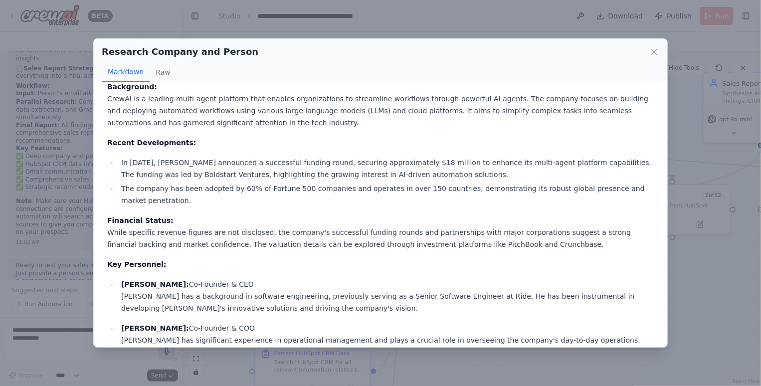
scroll to position [115, 0]
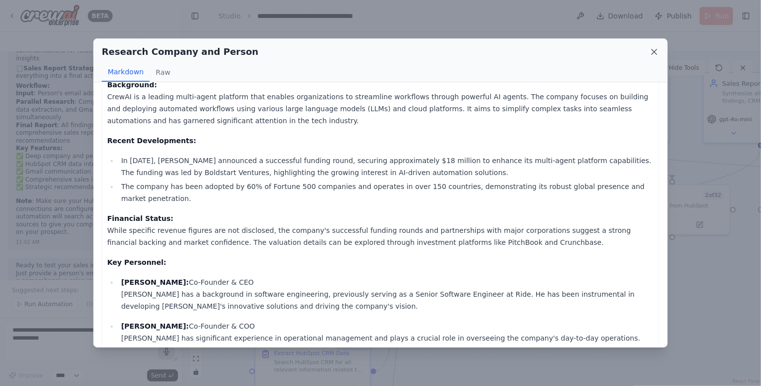
click at [658, 50] on icon at bounding box center [655, 52] width 10 height 10
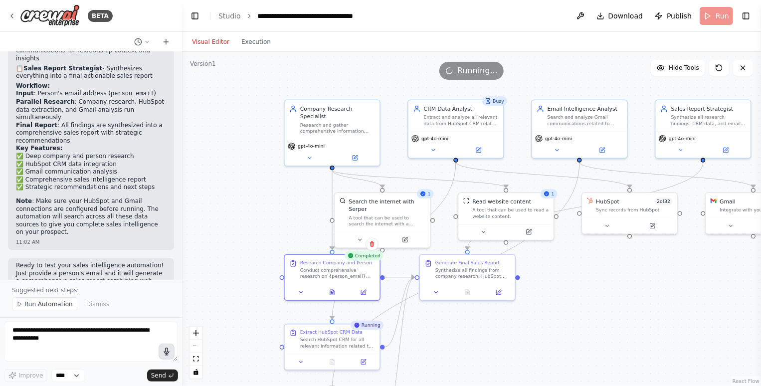
drag, startPoint x: 634, startPoint y: 278, endPoint x: 573, endPoint y: 269, distance: 61.5
click at [573, 269] on div ".deletable-edge-delete-btn { width: 20px; height: 20px; border: 0px solid #ffff…" at bounding box center [471, 219] width 579 height 334
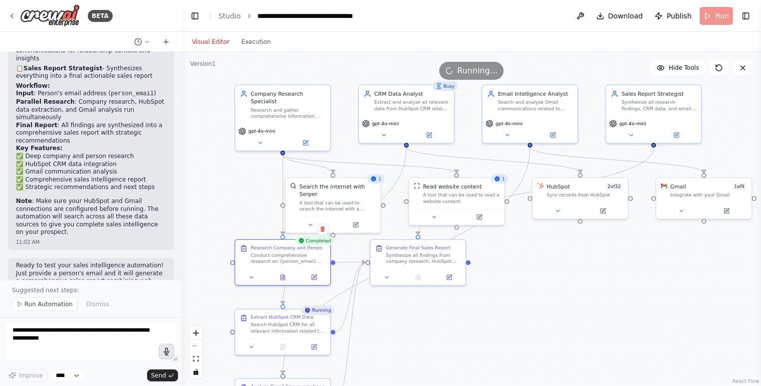
drag, startPoint x: 572, startPoint y: 271, endPoint x: 529, endPoint y: 241, distance: 52.3
click at [530, 242] on div ".deletable-edge-delete-btn { width: 20px; height: 20px; border: 0px solid #ffff…" at bounding box center [471, 219] width 579 height 334
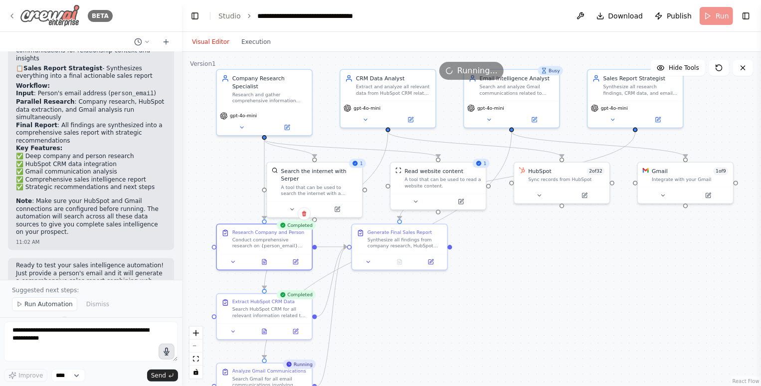
click at [12, 20] on div "BETA" at bounding box center [60, 15] width 105 height 22
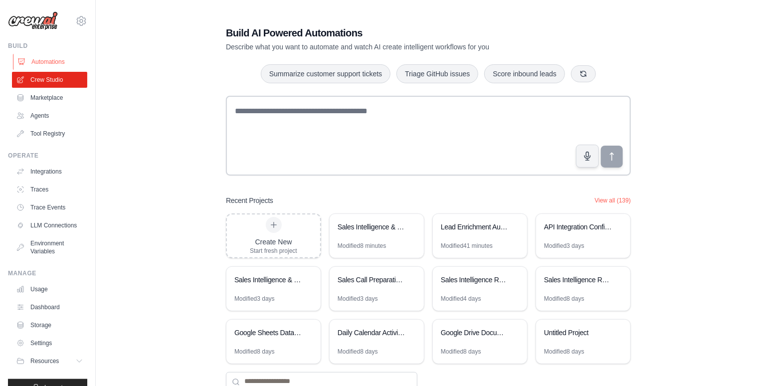
click at [33, 60] on link "Automations" at bounding box center [50, 62] width 75 height 16
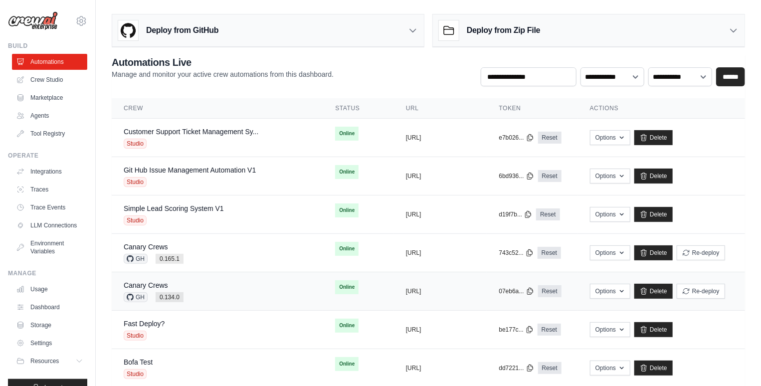
click at [203, 289] on div "Canary [PERSON_NAME] 0.134.0" at bounding box center [218, 291] width 188 height 22
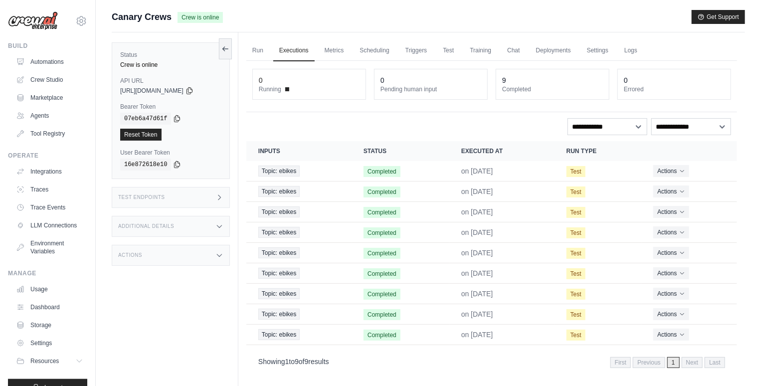
click at [203, 193] on div "Test Endpoints" at bounding box center [171, 197] width 118 height 21
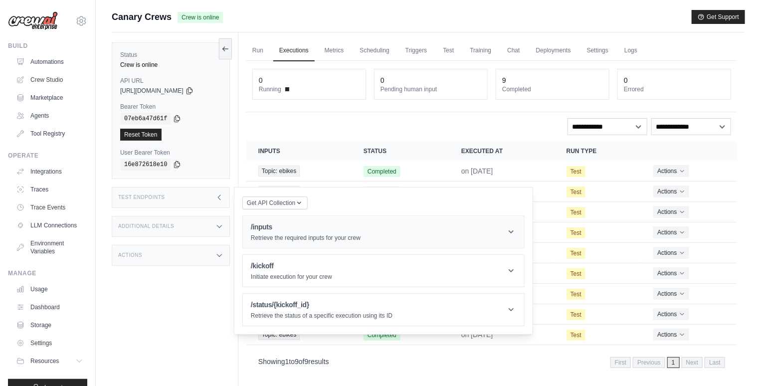
click at [318, 246] on header "/inputs Retrieve the required inputs for your crew" at bounding box center [383, 232] width 281 height 32
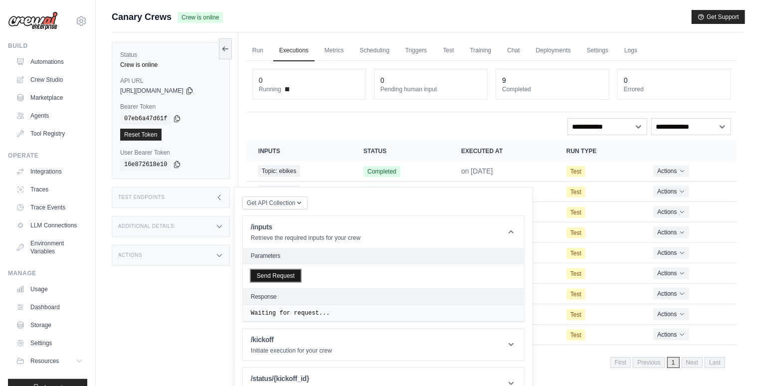
click at [279, 273] on button "Send Request" at bounding box center [276, 276] width 50 height 12
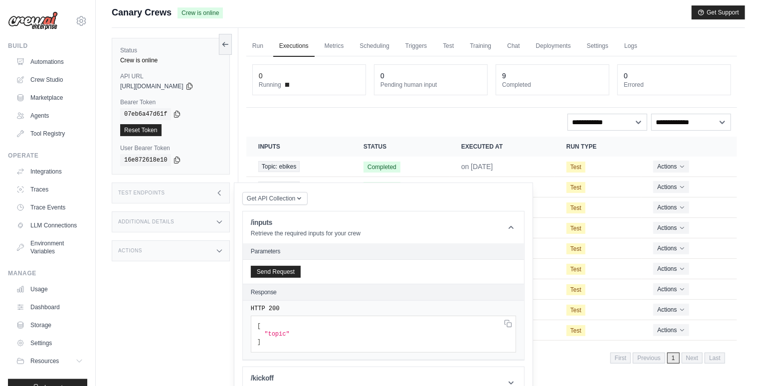
scroll to position [6, 0]
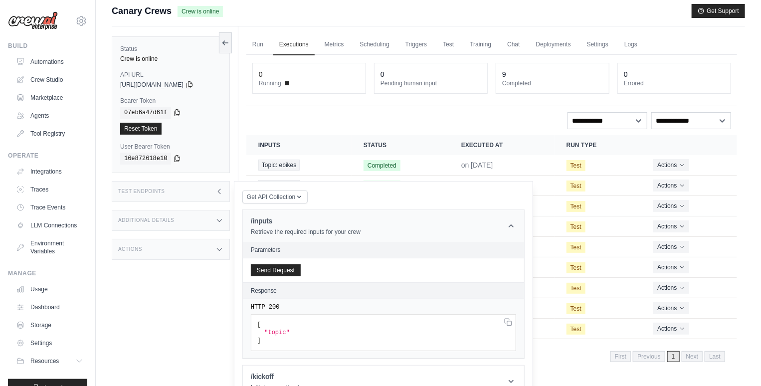
click at [321, 226] on div "/inputs Retrieve the required inputs for your crew" at bounding box center [306, 226] width 110 height 20
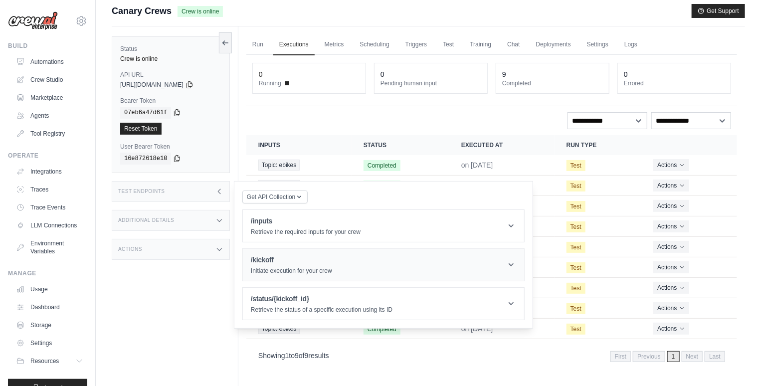
click at [298, 267] on p "Initiate execution for your crew" at bounding box center [291, 271] width 81 height 8
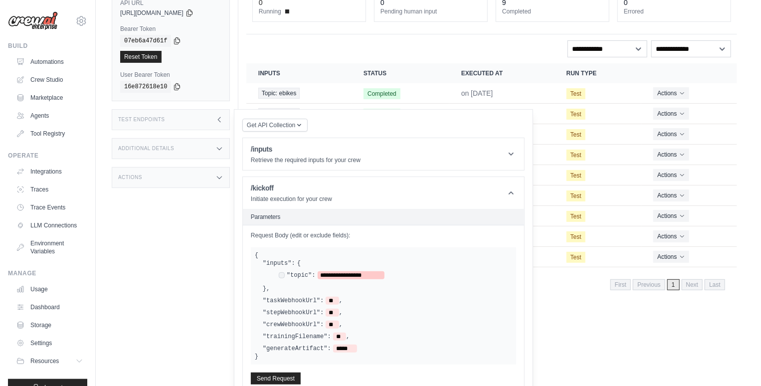
scroll to position [78, 0]
drag, startPoint x: 325, startPoint y: 273, endPoint x: 377, endPoint y: 273, distance: 51.9
click at [377, 273] on span "**********" at bounding box center [351, 275] width 67 height 8
click at [272, 379] on button "Send Request" at bounding box center [276, 378] width 50 height 12
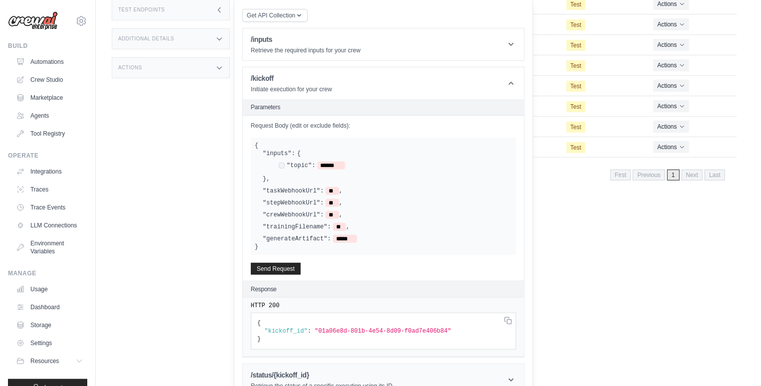
scroll to position [205, 0]
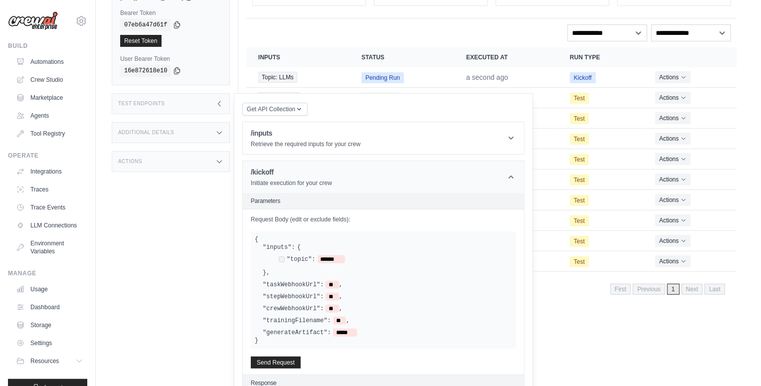
click at [301, 176] on h1 "/kickoff" at bounding box center [291, 172] width 81 height 10
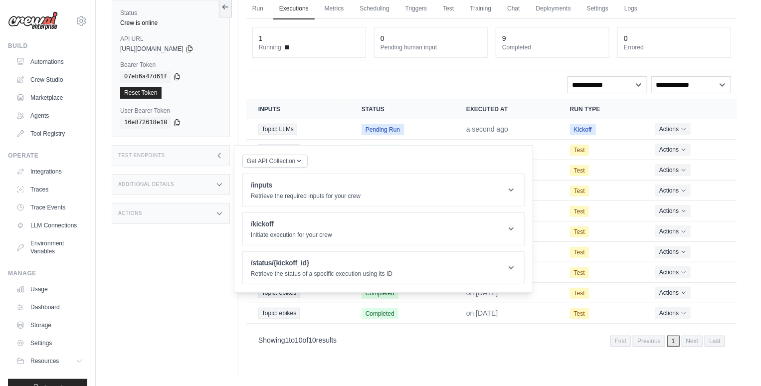
click at [188, 158] on div "Test Endpoints" at bounding box center [171, 155] width 118 height 21
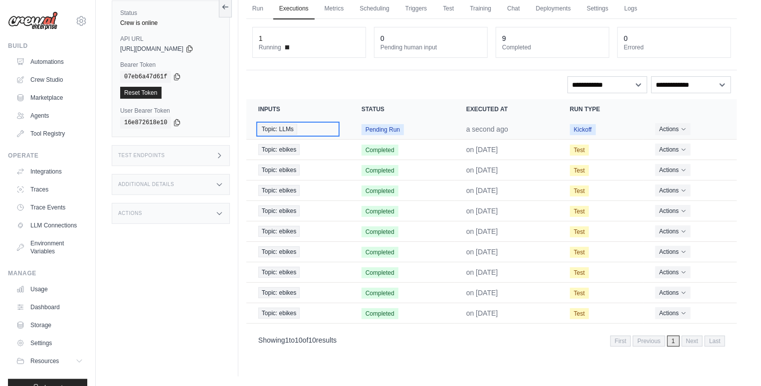
click at [289, 128] on span "Topic: LLMs" at bounding box center [277, 129] width 39 height 11
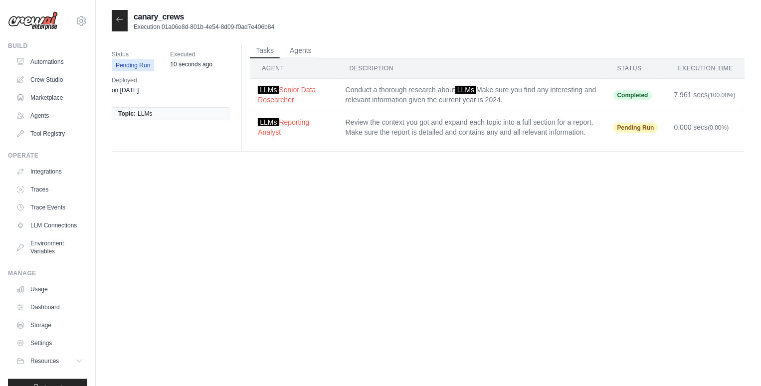
click at [122, 18] on icon at bounding box center [120, 19] width 8 height 8
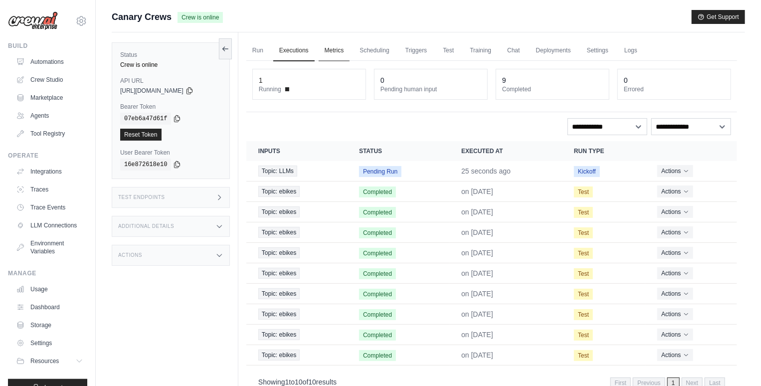
click at [336, 45] on link "Metrics" at bounding box center [334, 50] width 31 height 21
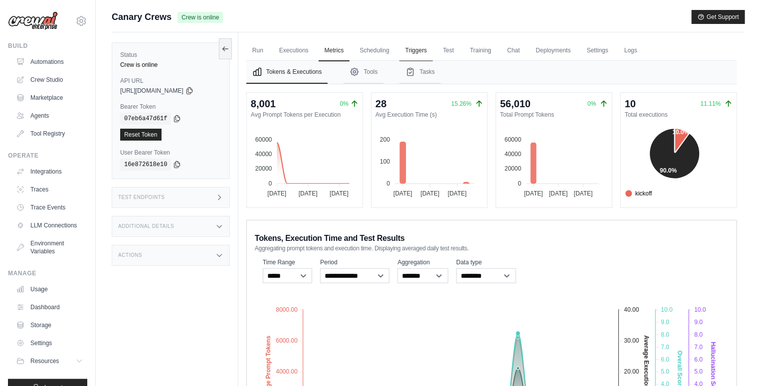
click at [416, 48] on link "Triggers" at bounding box center [417, 50] width 34 height 21
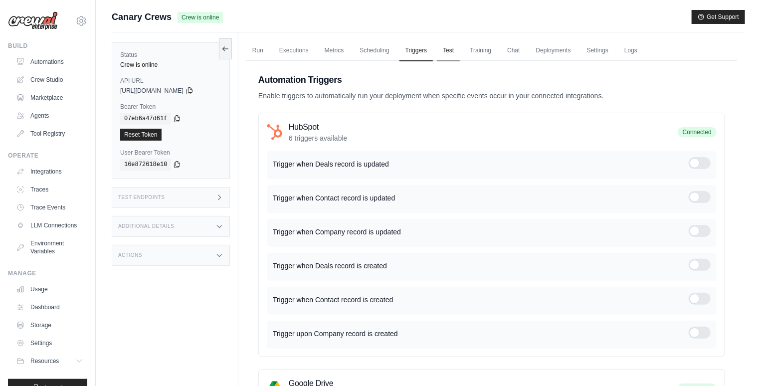
click at [438, 49] on link "Test" at bounding box center [448, 50] width 23 height 21
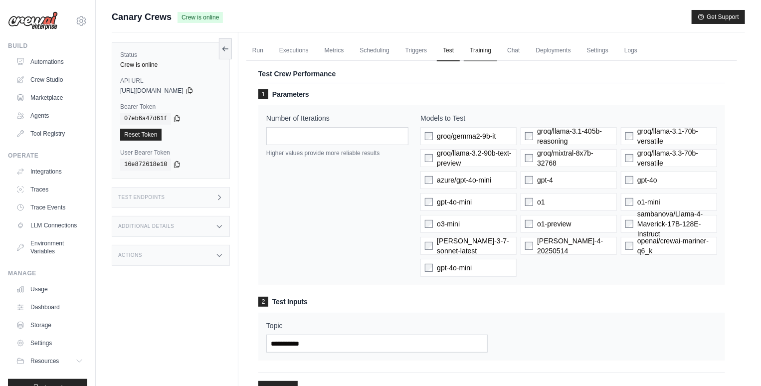
click at [487, 49] on link "Training" at bounding box center [480, 50] width 33 height 21
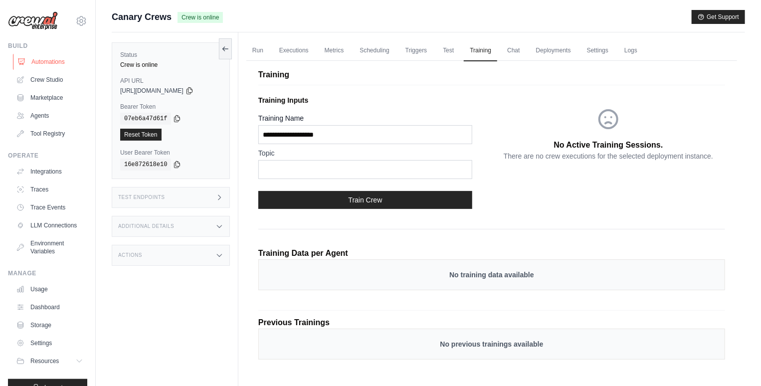
click at [66, 58] on link "Automations" at bounding box center [50, 62] width 75 height 16
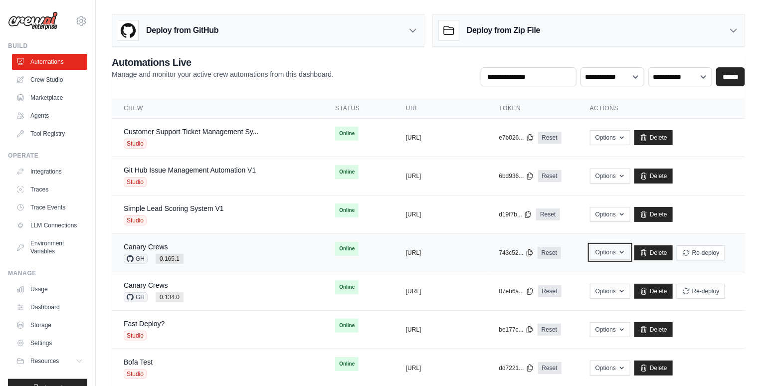
click at [609, 255] on button "Options" at bounding box center [610, 252] width 40 height 15
